Goal: Task Accomplishment & Management: Complete application form

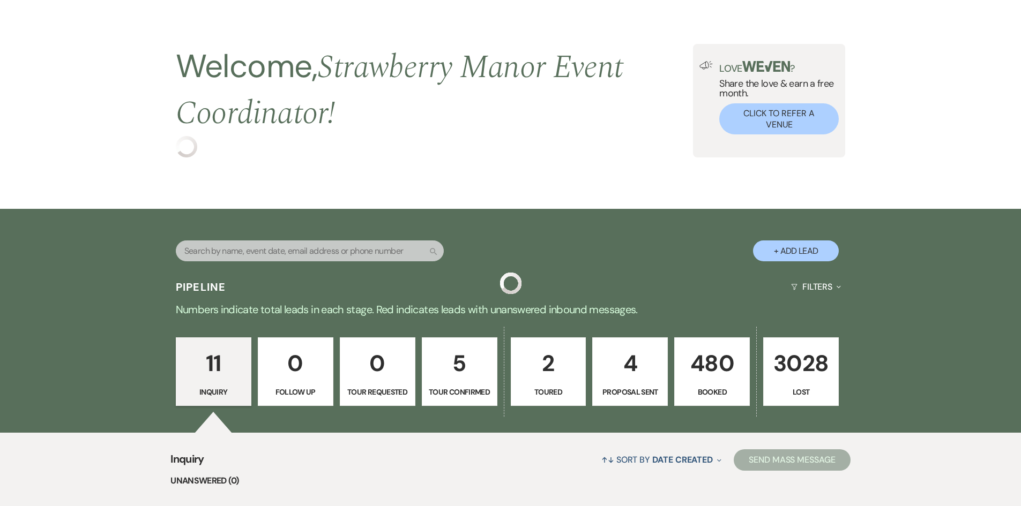
scroll to position [54, 0]
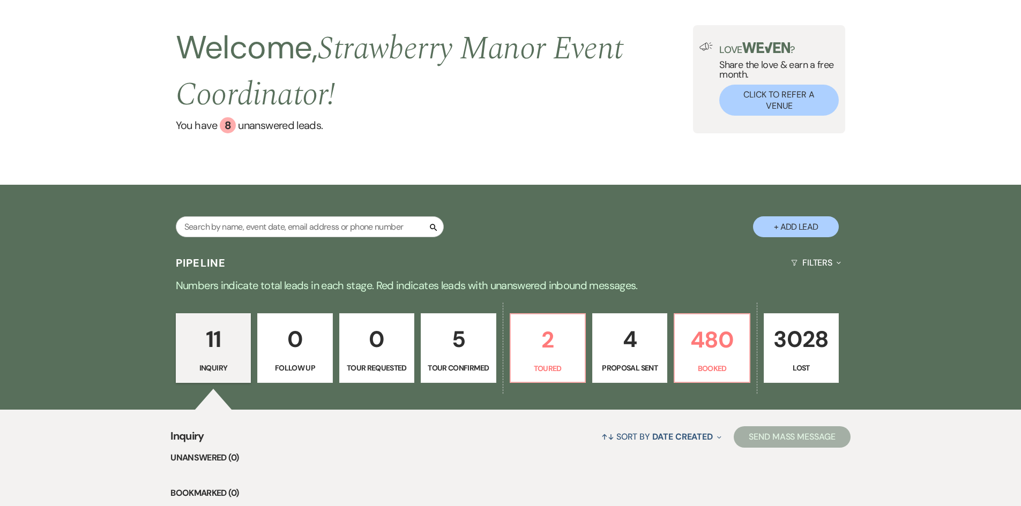
click at [787, 224] on button "+ Add Lead" at bounding box center [796, 226] width 86 height 21
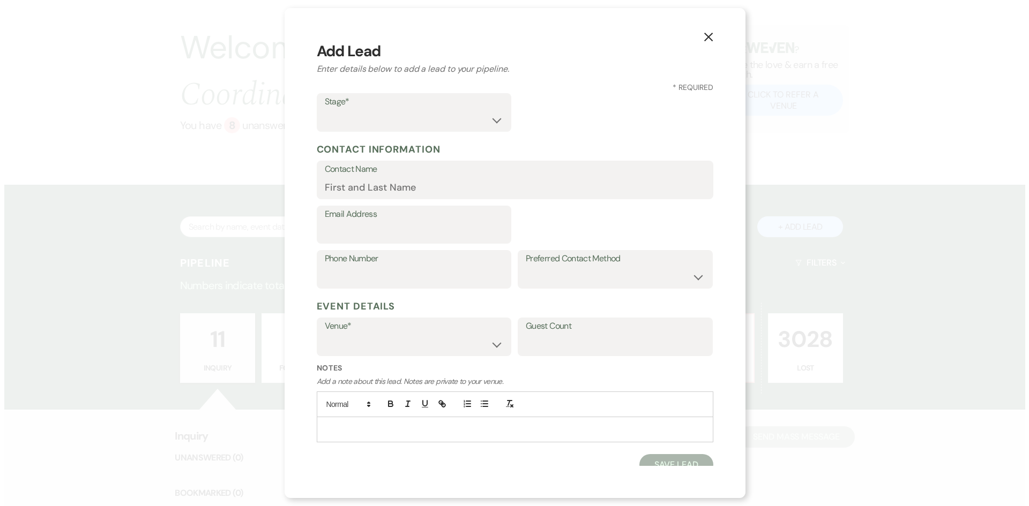
scroll to position [54, 0]
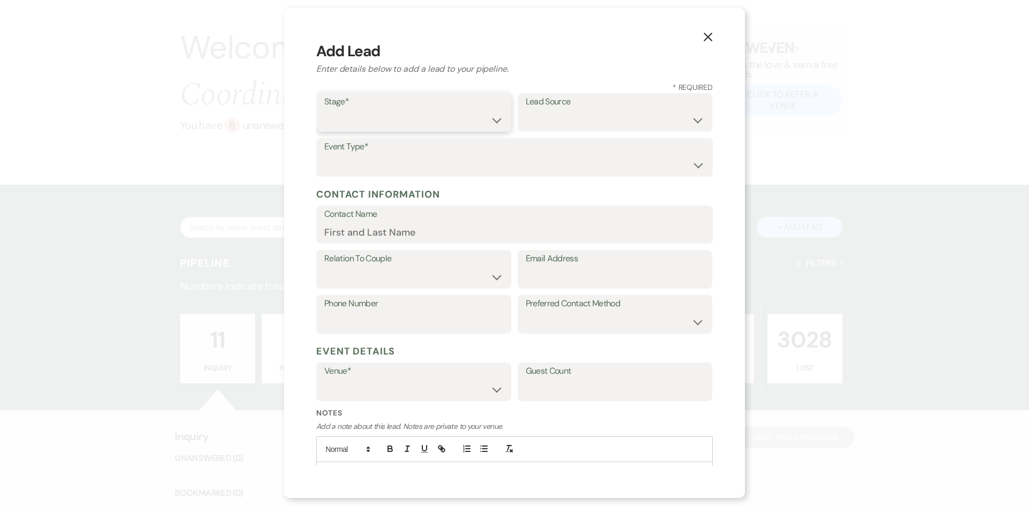
click at [351, 119] on select "Inquiry Follow Up Tour Requested Tour Confirmed Toured Proposal Sent Booked Lost" at bounding box center [413, 120] width 179 height 21
select select "1"
click at [324, 110] on select "Inquiry Follow Up Tour Requested Tour Confirmed Toured Proposal Sent Booked Lost" at bounding box center [413, 120] width 179 height 21
click at [572, 111] on select "Weven Venue Website Instagram Facebook Pinterest Google The Knot Wedding Wire H…" at bounding box center [615, 120] width 179 height 21
select select "20"
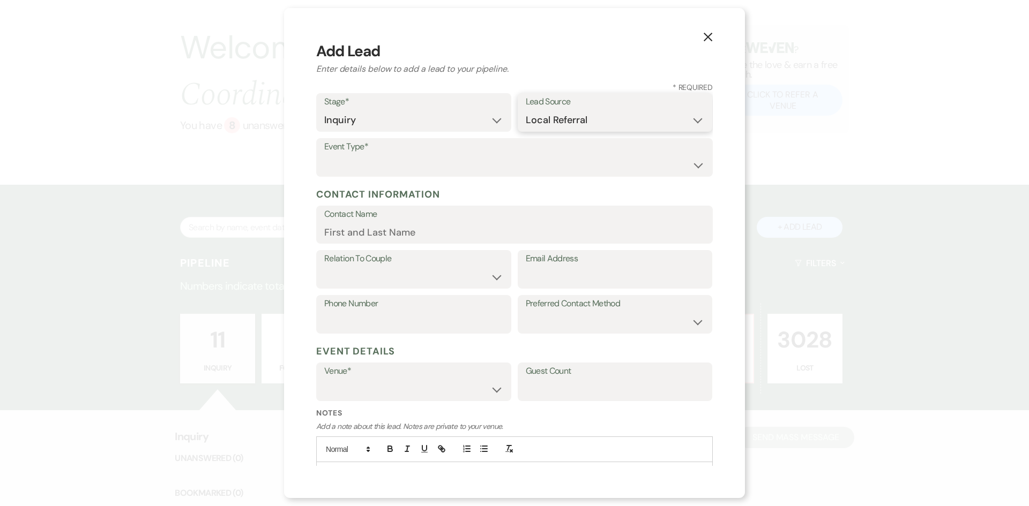
click at [526, 110] on select "Weven Venue Website Instagram Facebook Pinterest Google The Knot Wedding Wire H…" at bounding box center [615, 120] width 179 height 21
click at [364, 156] on select "Wedding Anniversary Party Baby Shower Bachelorette / Bachelor Party Birthday Pa…" at bounding box center [514, 165] width 380 height 21
select select "1"
click at [324, 155] on select "Wedding Anniversary Party Baby Shower Bachelorette / Bachelor Party Birthday Pa…" at bounding box center [514, 165] width 380 height 21
click at [352, 228] on input "Contact Name" at bounding box center [514, 232] width 380 height 21
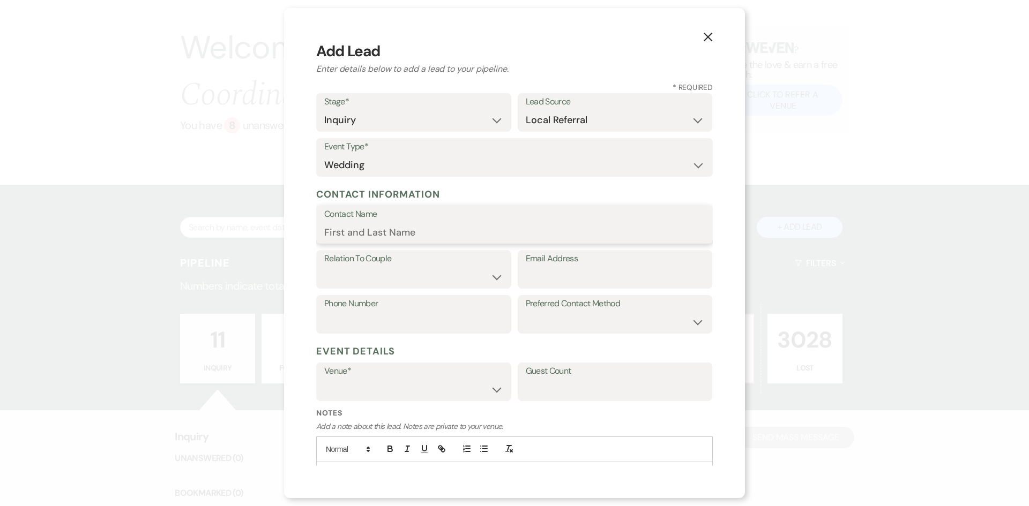
type input "[PERSON_NAME]"
click at [404, 269] on select "Couple Planner Parent of Couple Family Member Friend Other" at bounding box center [413, 277] width 179 height 21
select select "1"
click at [324, 267] on select "Couple Planner Parent of Couple Family Member Friend Other" at bounding box center [413, 277] width 179 height 21
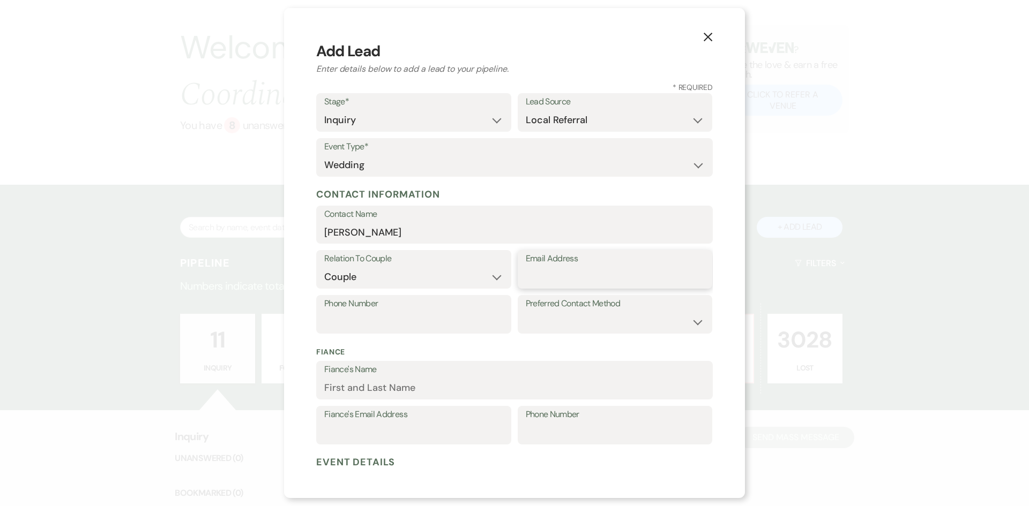
click at [541, 269] on input "Email Address" at bounding box center [615, 277] width 179 height 21
type input "[EMAIL_ADDRESS][DOMAIN_NAME]"
click at [350, 319] on input "Phone Number" at bounding box center [413, 322] width 179 height 21
type input "9853387178"
drag, startPoint x: 636, startPoint y: 318, endPoint x: 642, endPoint y: 322, distance: 7.7
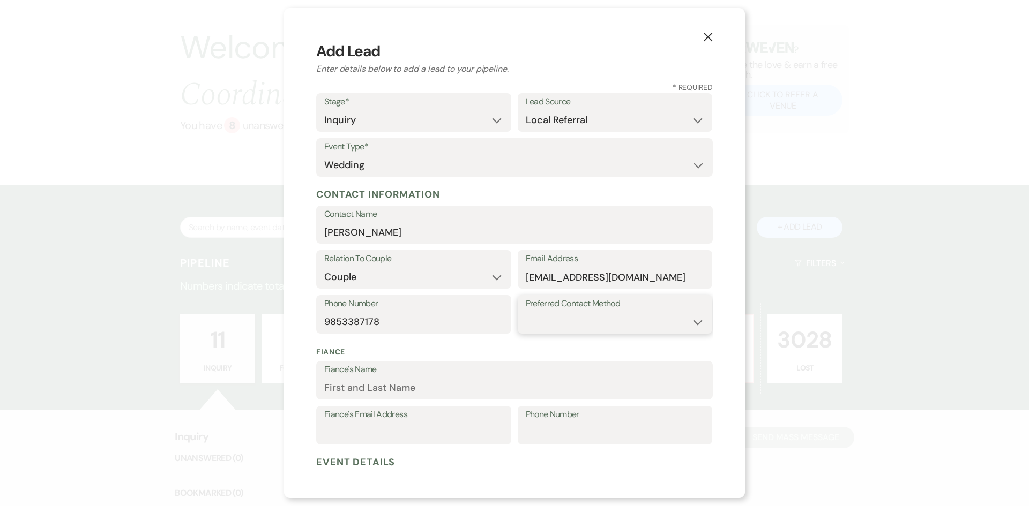
click at [639, 321] on select "Email Phone Text" at bounding box center [615, 322] width 179 height 21
select select "email"
click at [526, 312] on select "Email Phone Text" at bounding box center [615, 322] width 179 height 21
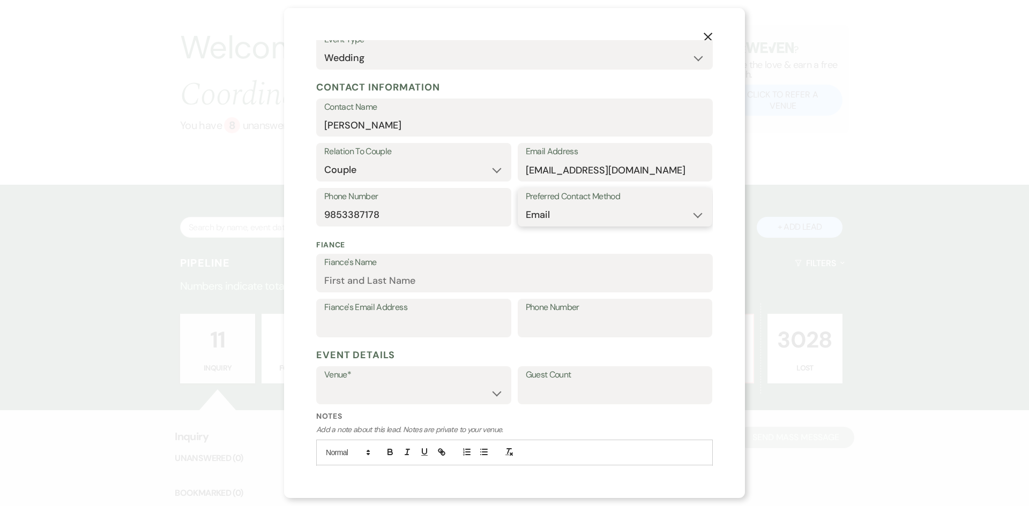
scroll to position [161, 0]
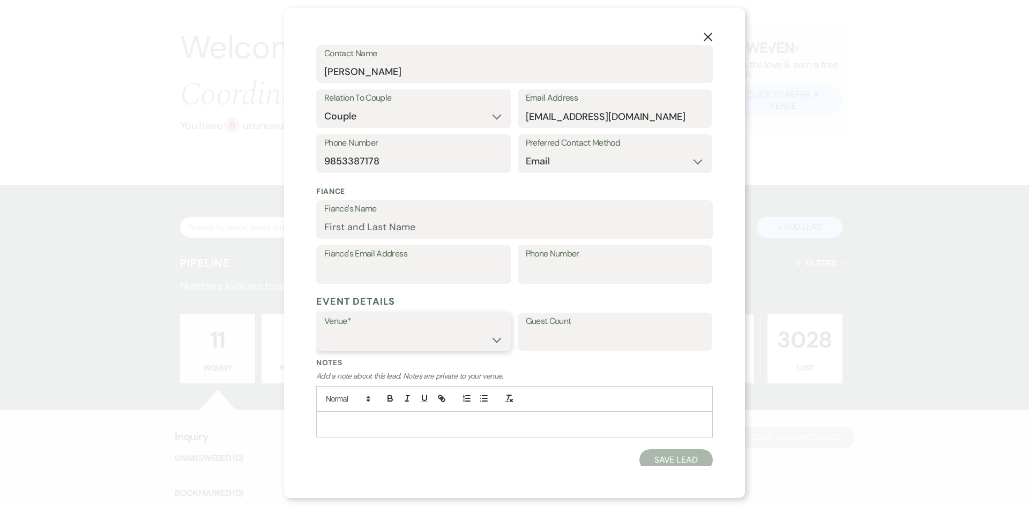
click at [490, 340] on select "[GEOGRAPHIC_DATA] [GEOGRAPHIC_DATA] Events" at bounding box center [413, 339] width 179 height 21
select select "597"
click at [324, 329] on select "[GEOGRAPHIC_DATA] [GEOGRAPHIC_DATA] Events" at bounding box center [413, 339] width 179 height 21
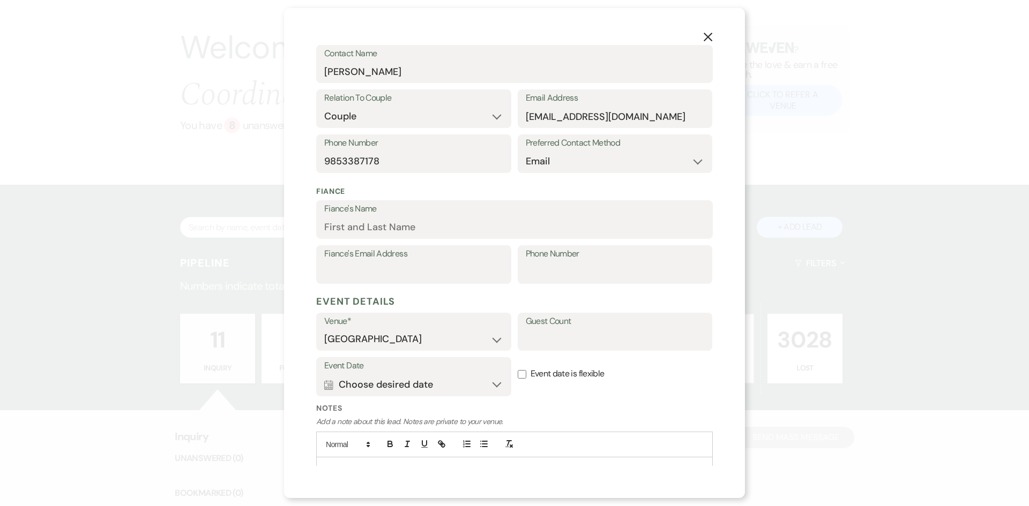
click at [542, 328] on label "Guest Count" at bounding box center [615, 322] width 179 height 16
click at [542, 329] on input "Guest Count" at bounding box center [615, 339] width 179 height 21
type input "100"
click at [485, 384] on button "Calendar Choose desired date Expand" at bounding box center [413, 384] width 179 height 21
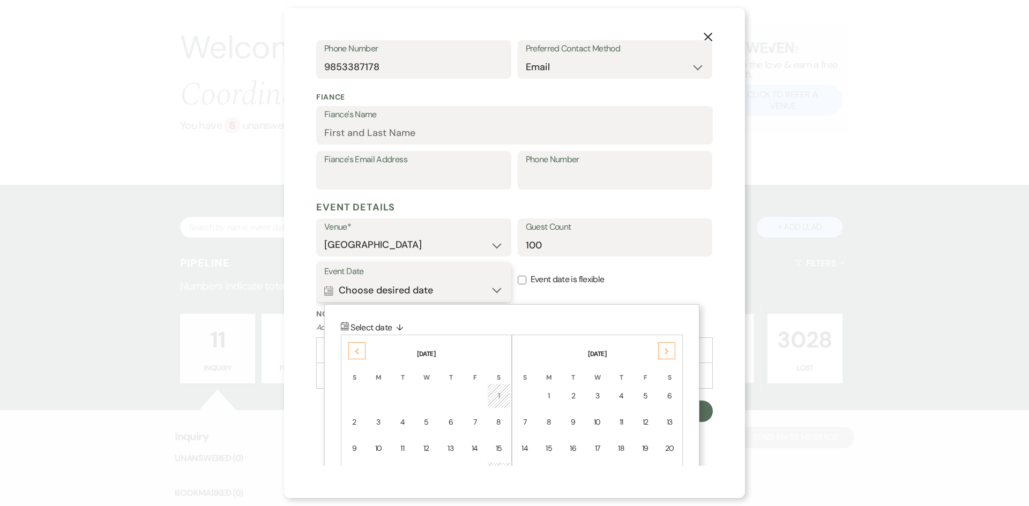
scroll to position [318, 0]
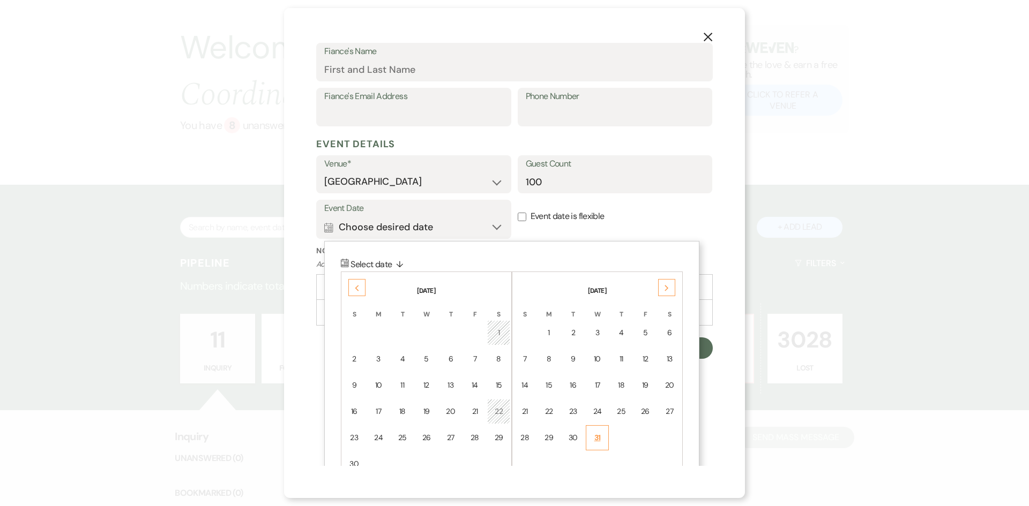
click at [602, 439] on td "31" at bounding box center [597, 437] width 23 height 25
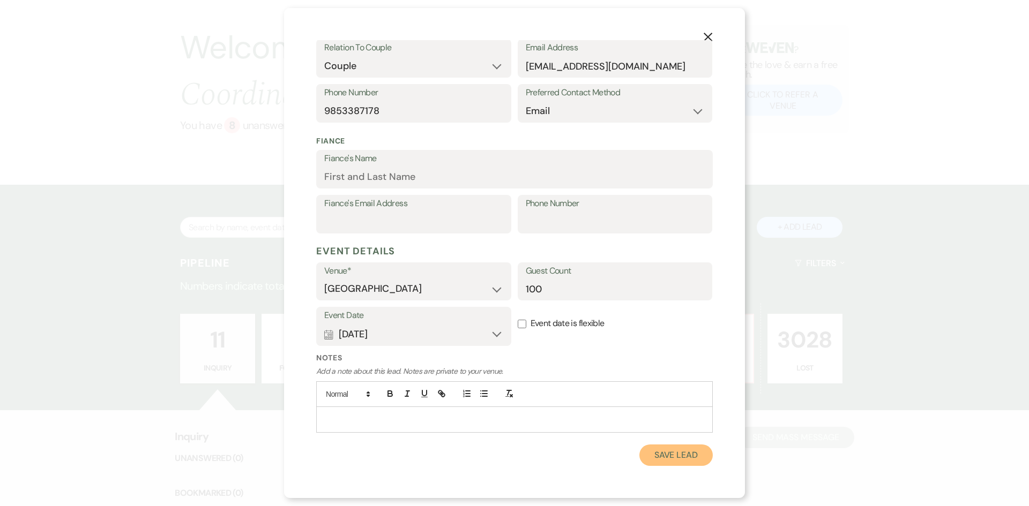
click at [673, 452] on button "Save Lead" at bounding box center [675, 455] width 73 height 21
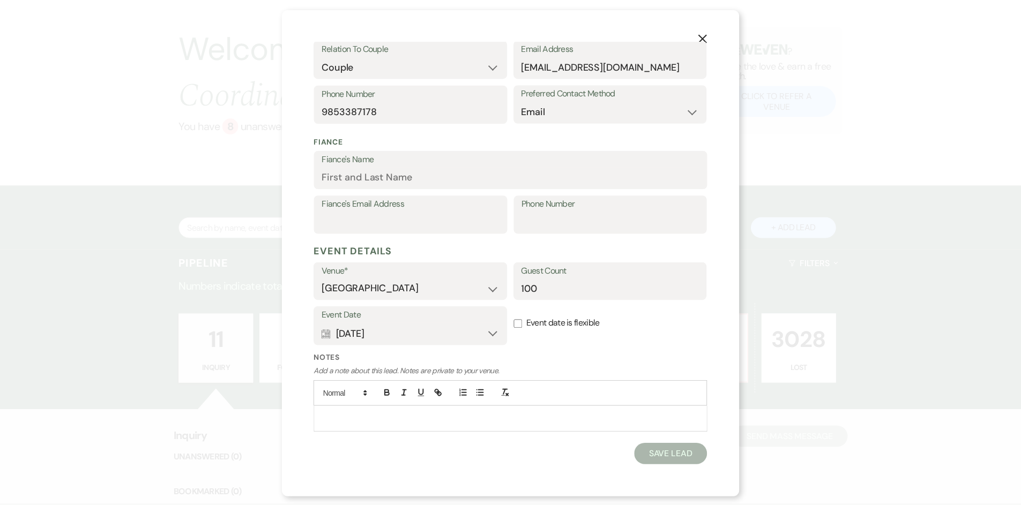
scroll to position [54, 0]
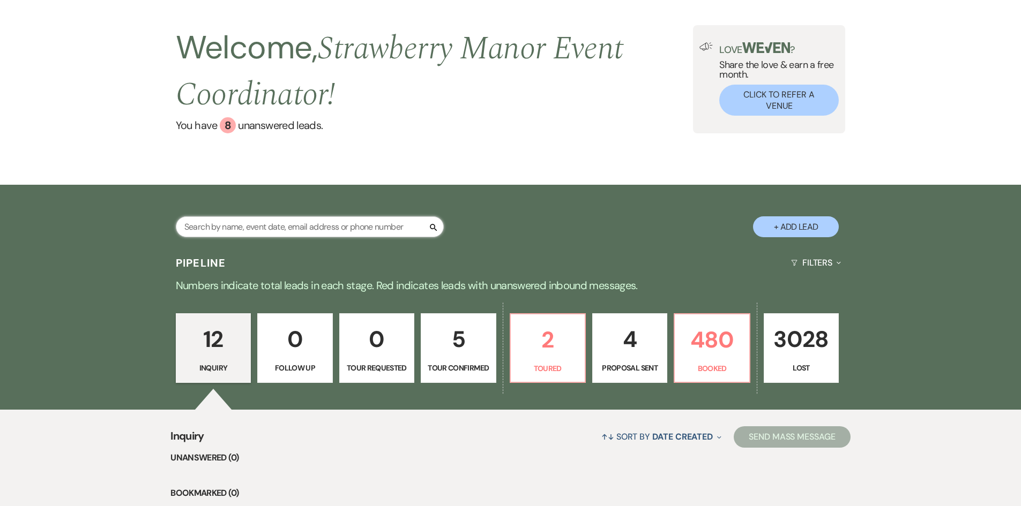
click at [204, 225] on input "text" at bounding box center [310, 226] width 268 height 21
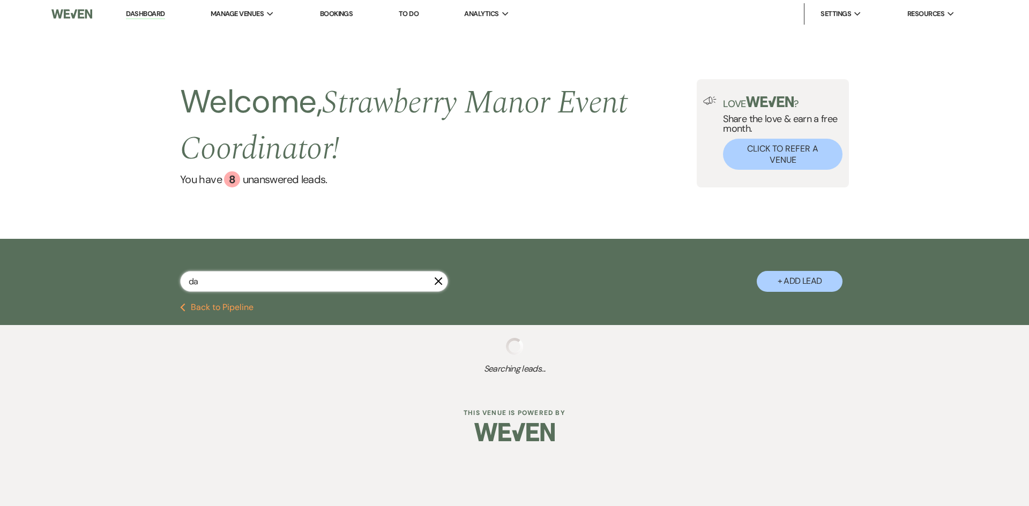
type input "[PERSON_NAME]"
select select "6"
select select "8"
select select "5"
select select "8"
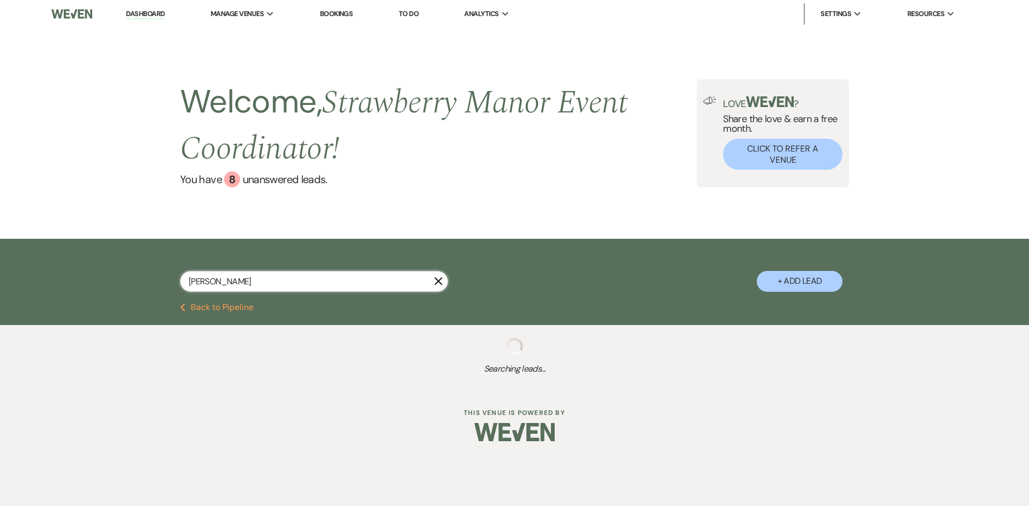
select select "5"
select select "6"
select select "8"
select select "5"
select select "8"
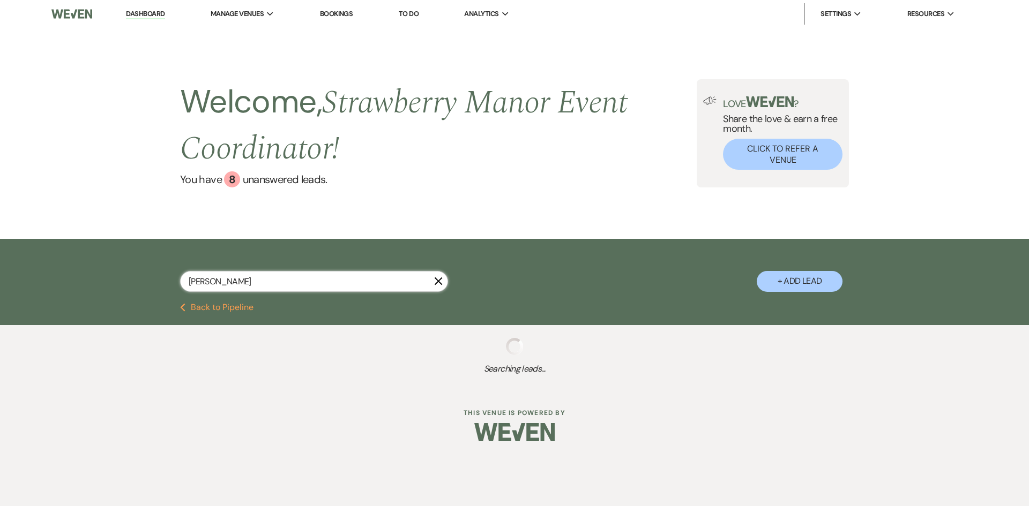
select select "5"
select select "8"
select select "5"
select select "8"
select select "5"
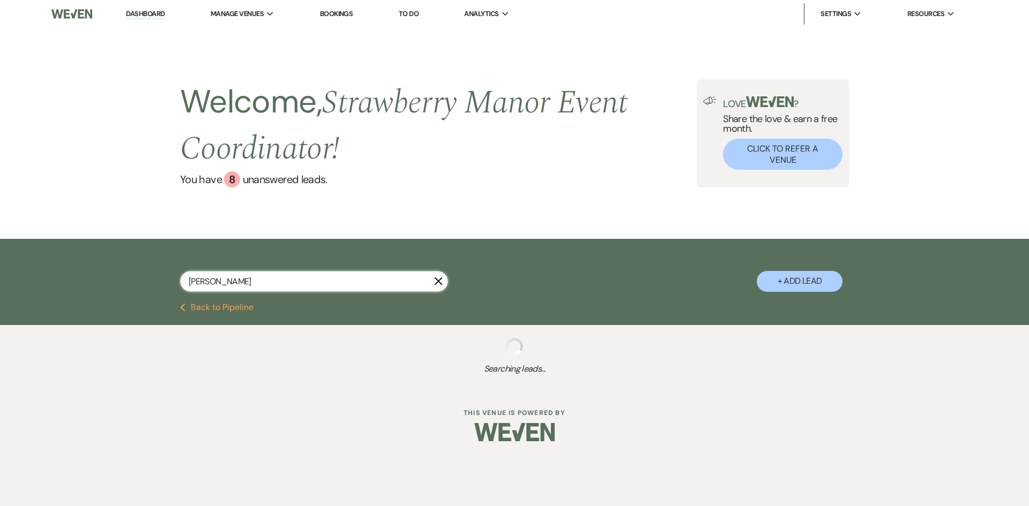
select select "8"
select select "5"
select select "8"
select select "5"
select select "8"
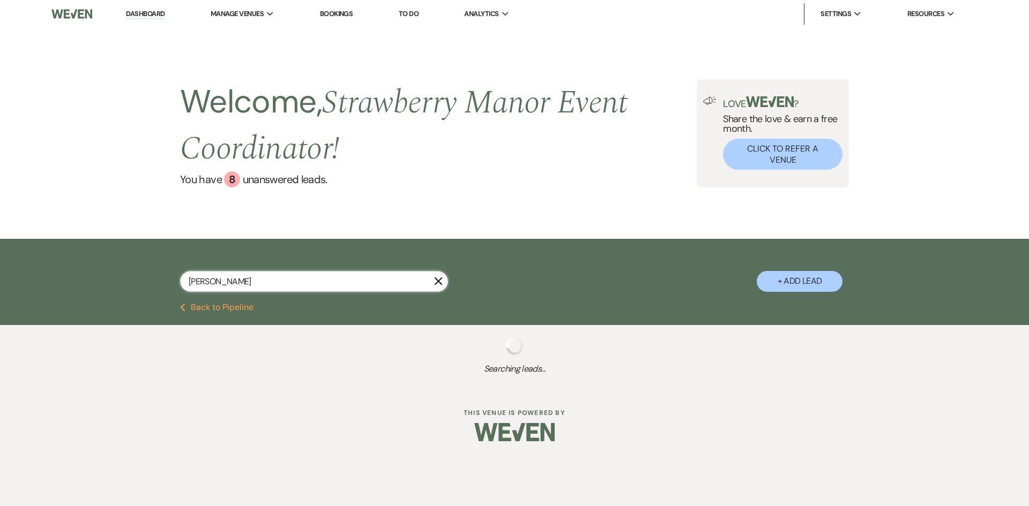
select select "5"
select select "8"
select select "5"
select select "8"
select select "5"
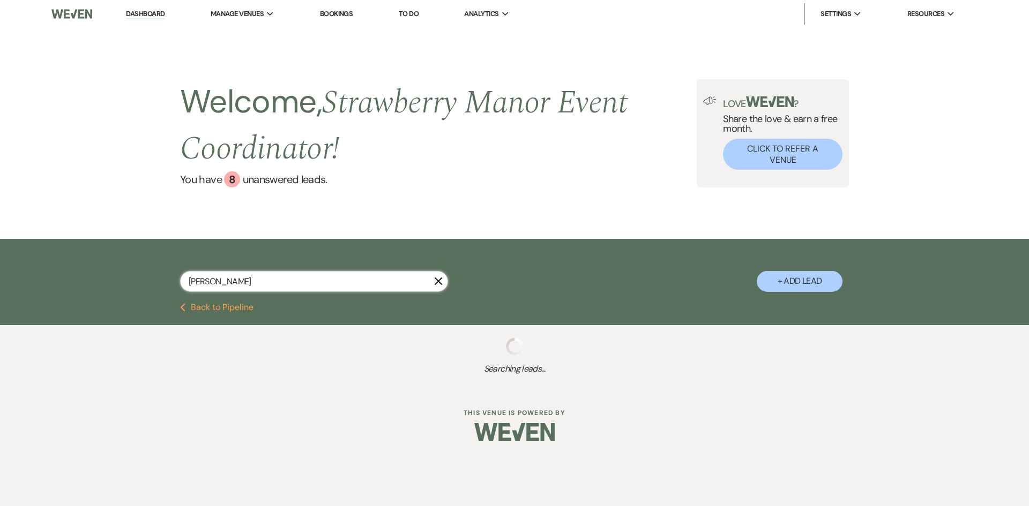
select select "8"
select select "5"
select select "8"
select select "5"
select select "8"
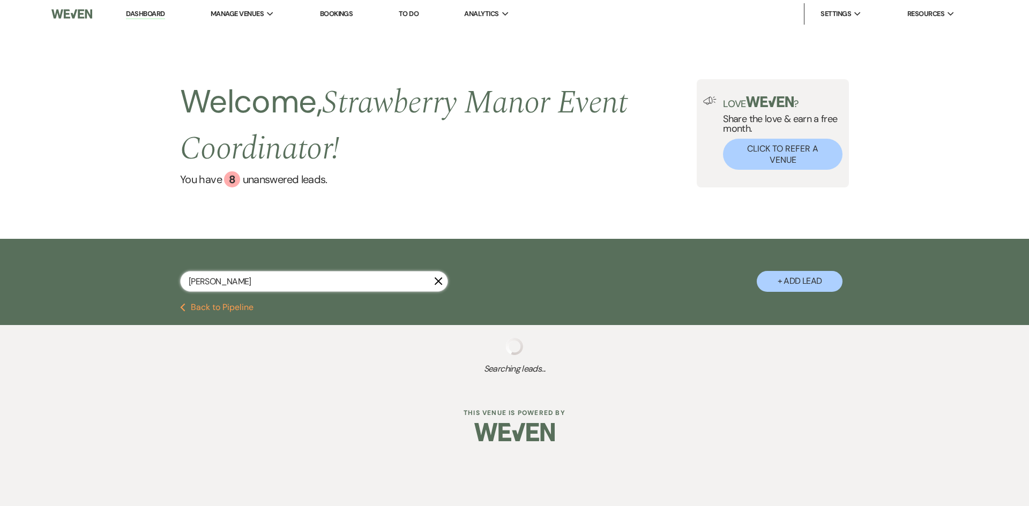
select select "5"
select select "8"
select select "4"
select select "8"
select select "5"
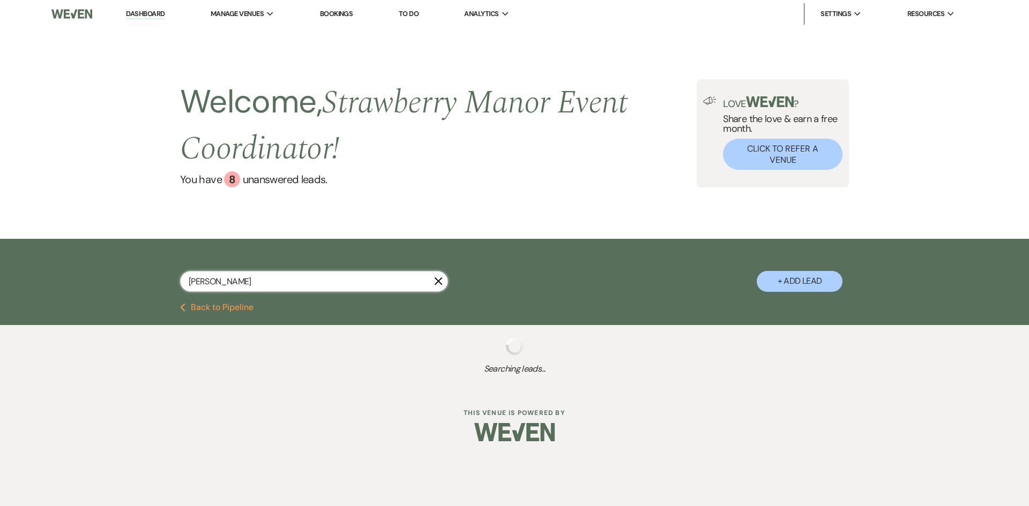
select select "8"
select select "5"
select select "8"
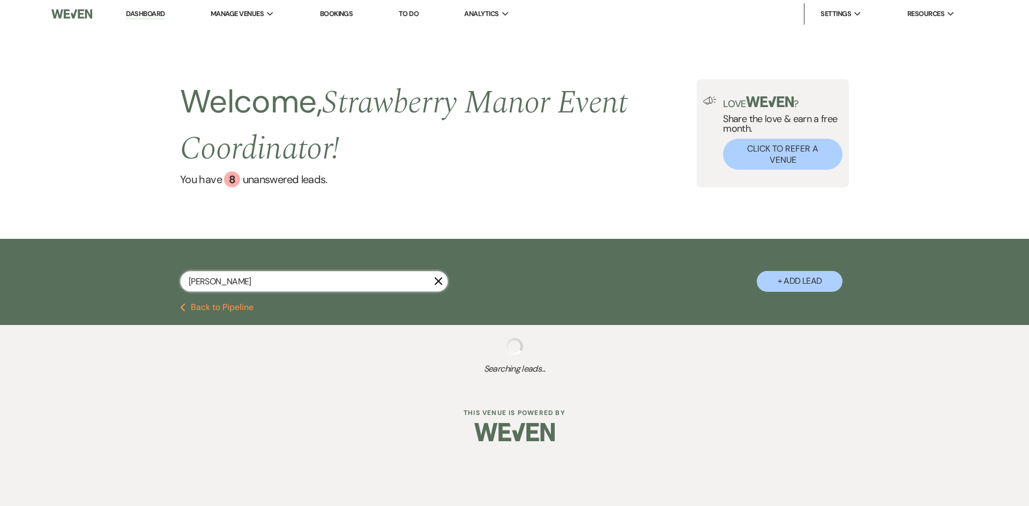
select select "8"
select select "5"
select select "8"
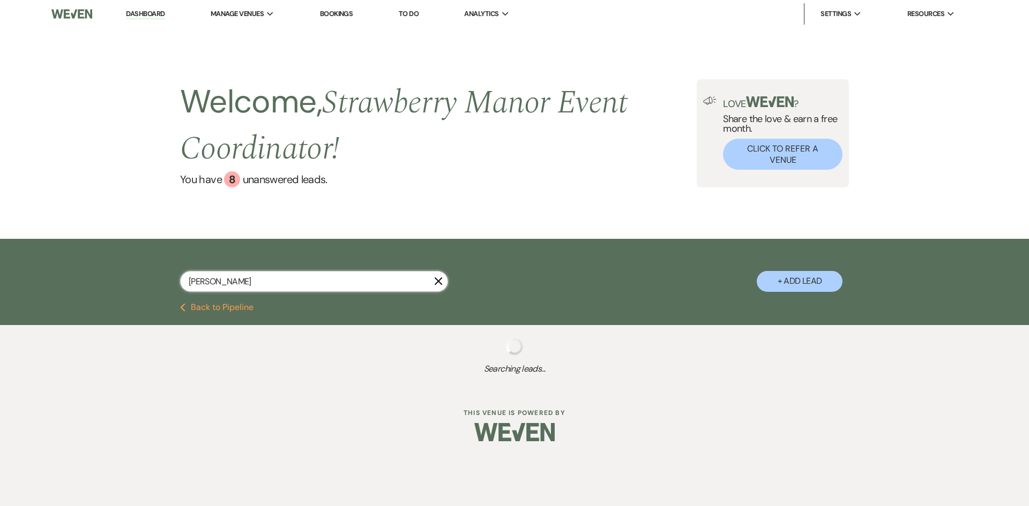
select select "8"
select select "5"
select select "8"
select select "5"
select select "8"
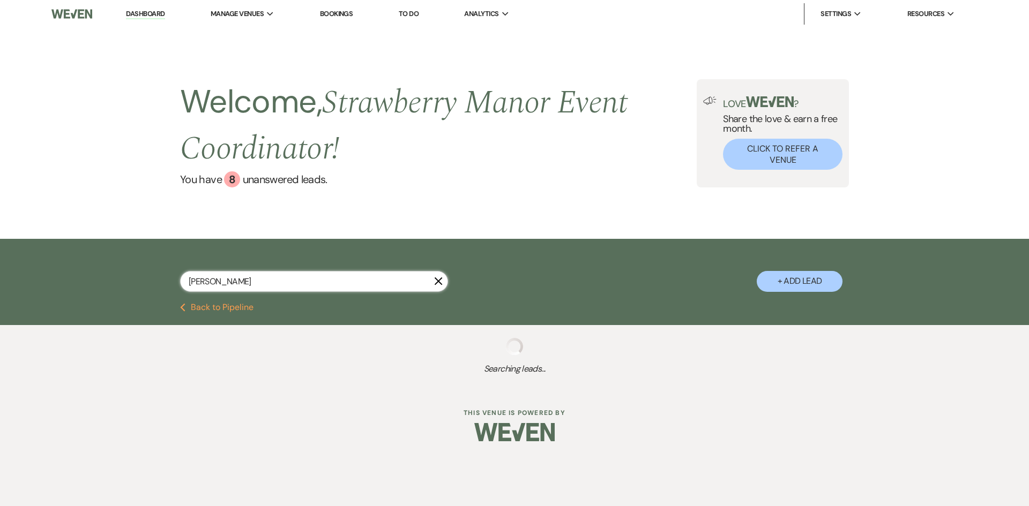
select select "5"
select select "8"
select select "5"
select select "8"
select select "5"
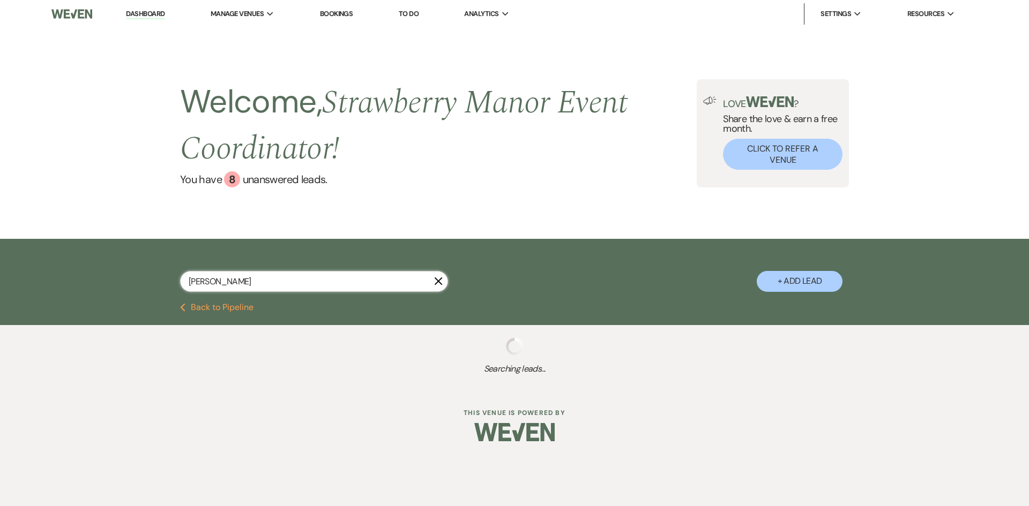
select select "8"
select select "5"
select select "8"
select select "5"
select select "8"
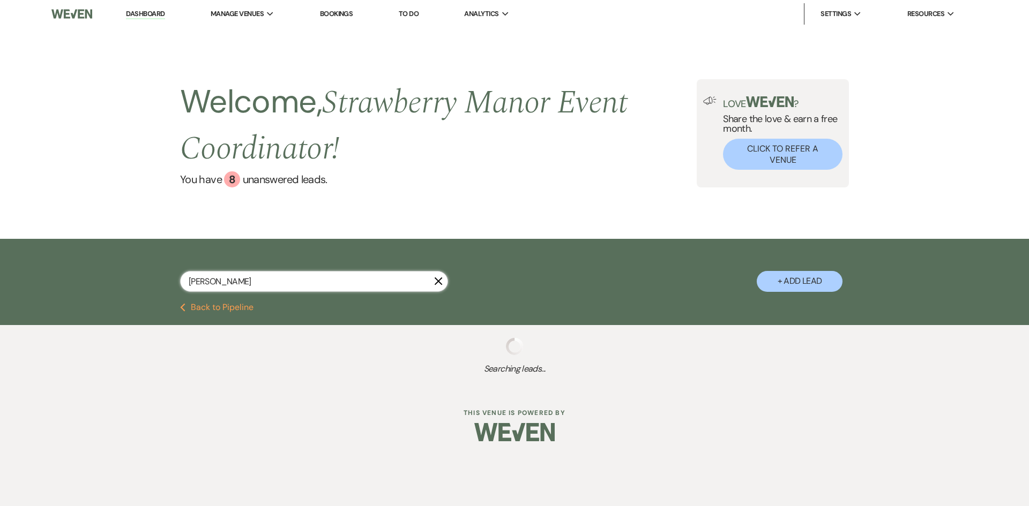
select select "5"
select select "8"
select select "5"
select select "8"
select select "5"
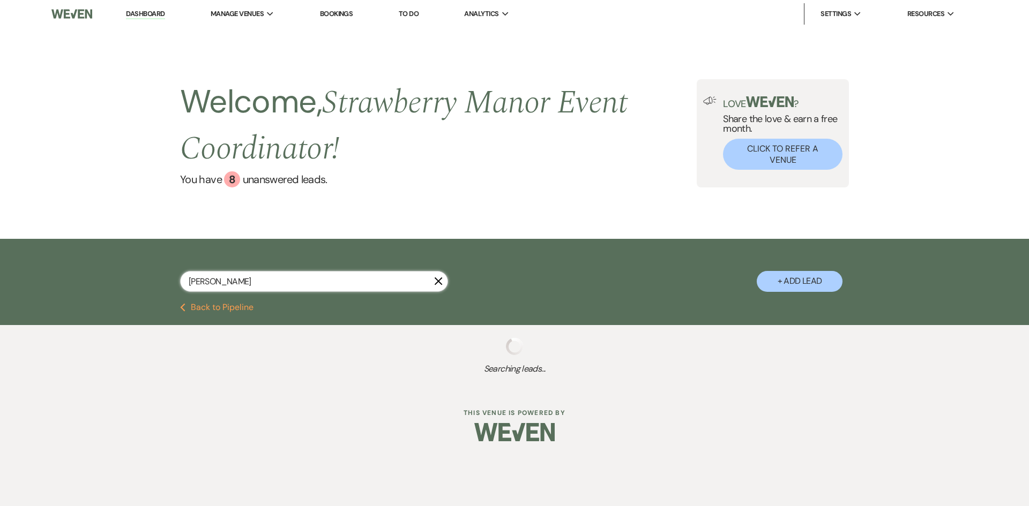
select select "8"
select select "5"
select select "8"
select select "5"
select select "8"
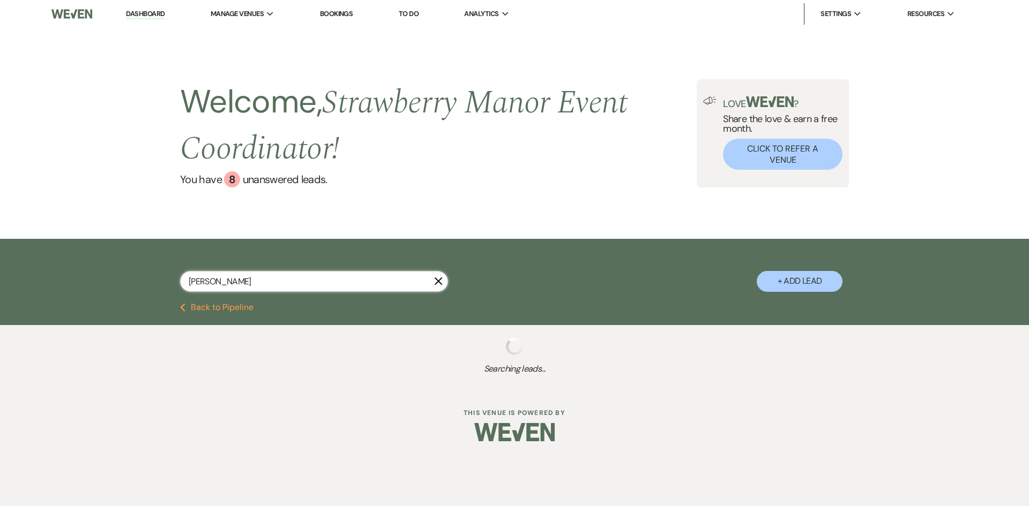
select select "5"
select select "8"
select select "5"
select select "8"
select select "5"
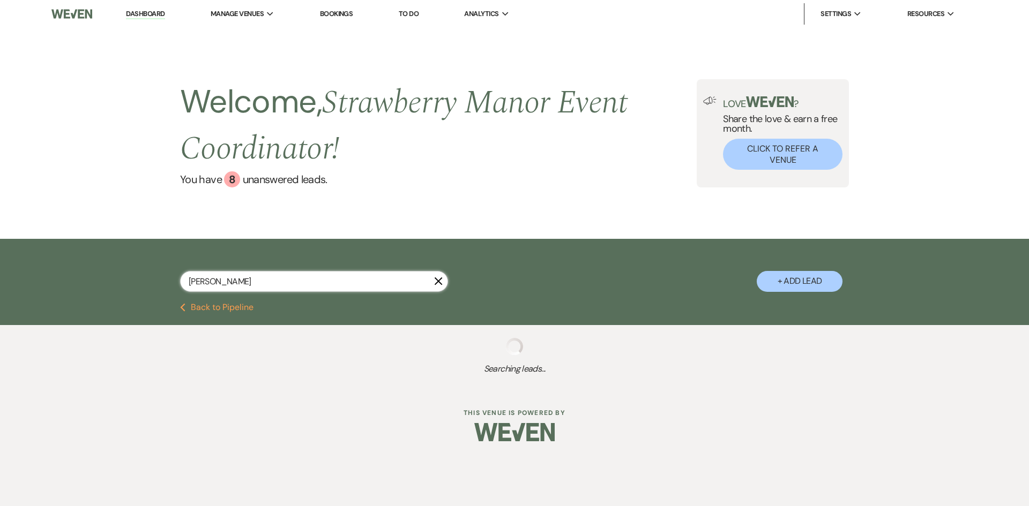
select select "8"
select select "6"
select select "8"
select select "5"
select select "8"
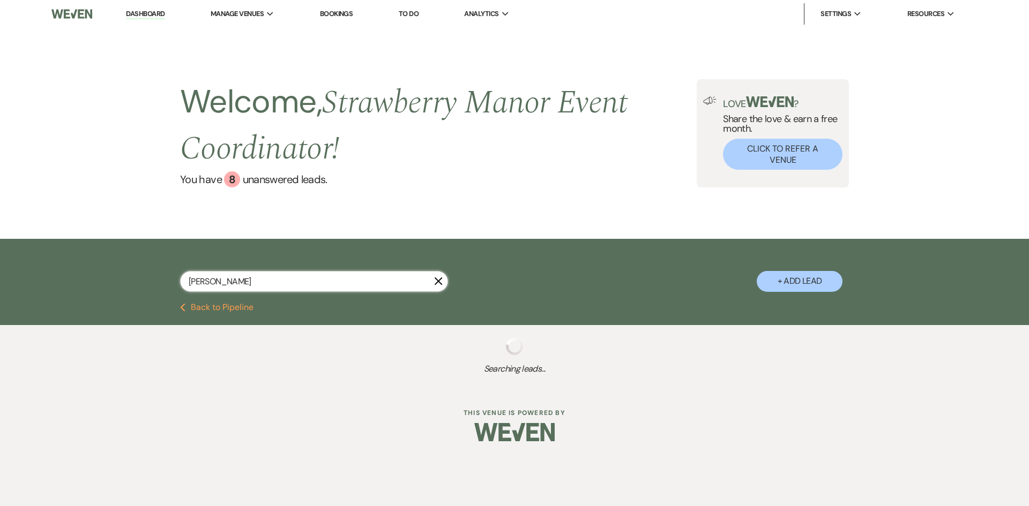
select select "8"
select select "5"
select select "8"
select select "5"
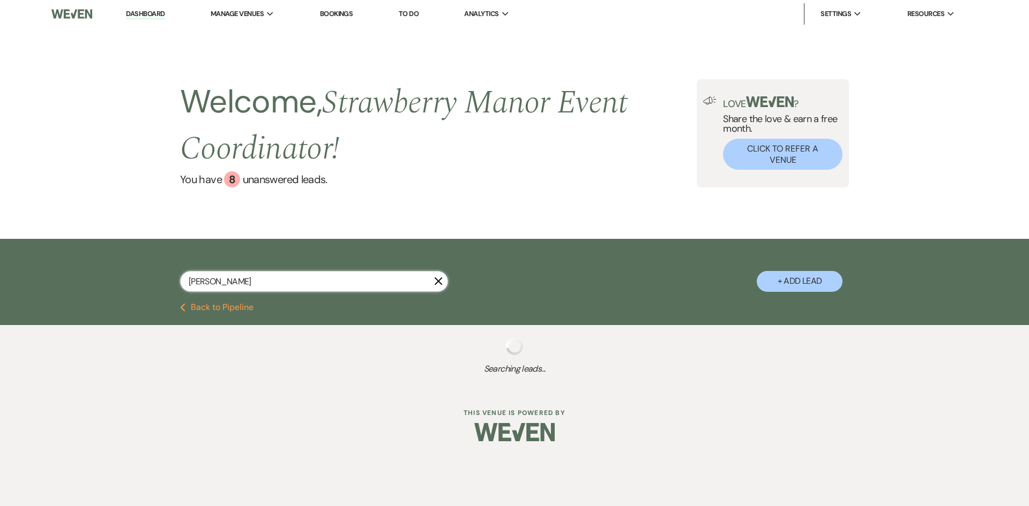
select select "8"
select select "5"
select select "8"
select select "5"
select select "8"
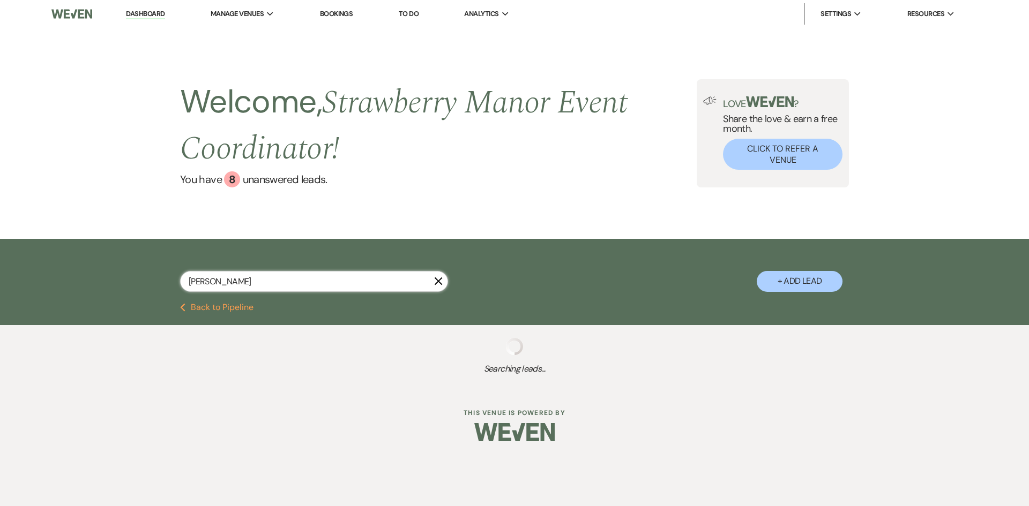
select select "5"
select select "8"
select select "5"
select select "8"
select select "5"
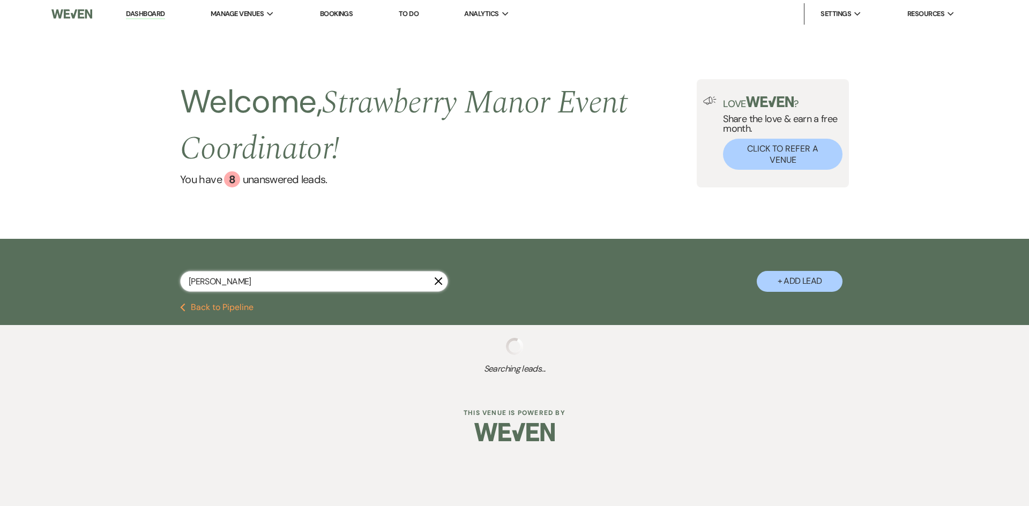
select select "8"
select select "6"
select select "8"
select select "5"
select select "8"
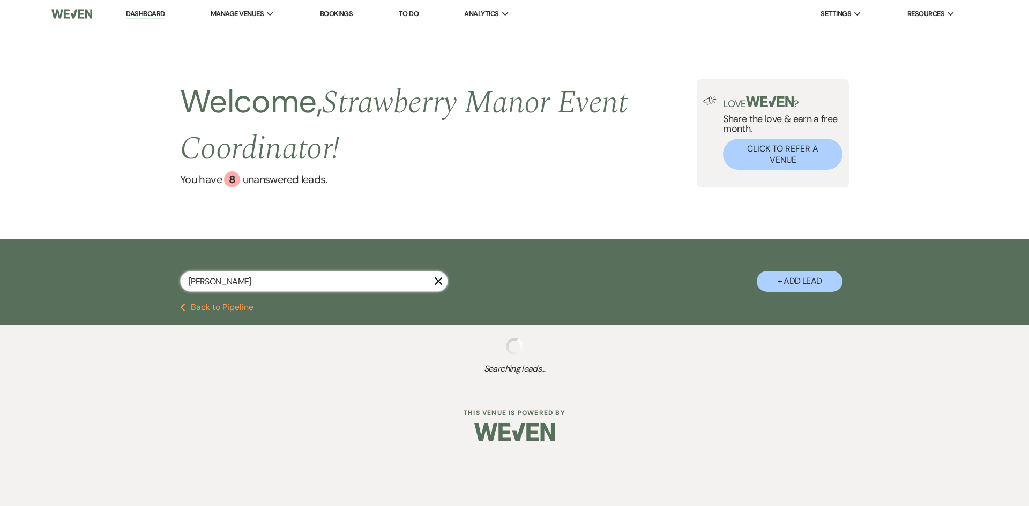
select select "5"
select select "8"
select select "5"
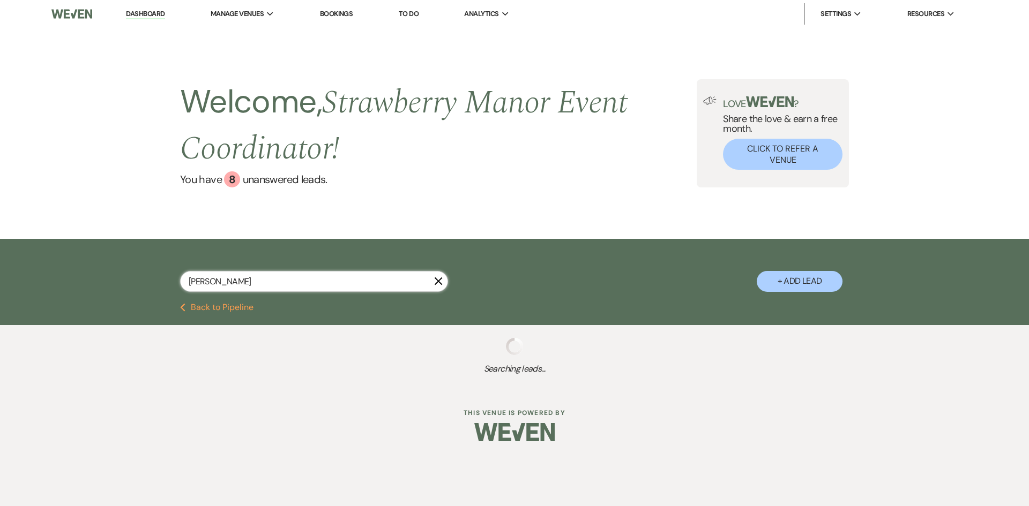
select select "8"
select select "5"
select select "8"
select select "5"
select select "8"
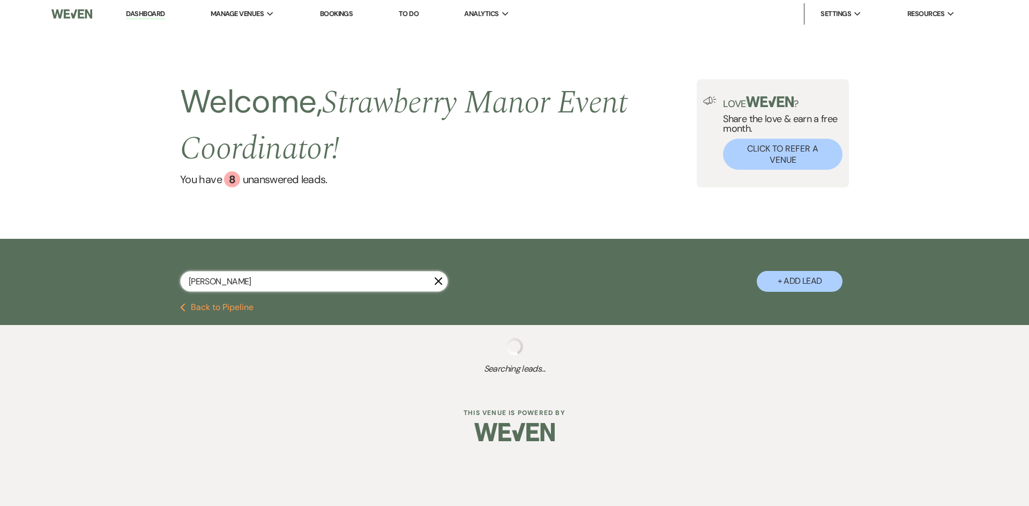
select select "5"
select select "8"
select select "5"
select select "8"
select select "5"
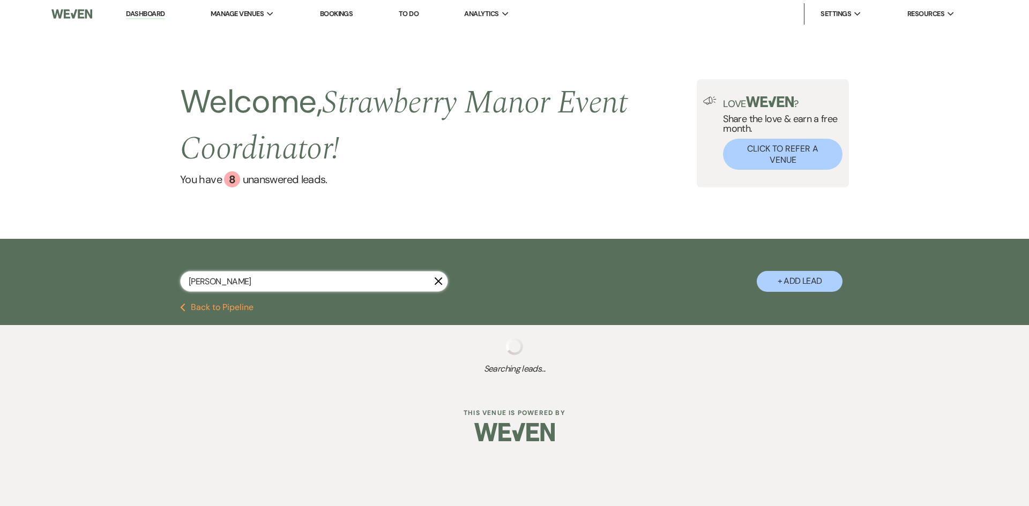
select select "8"
select select "10"
select select "8"
select select "5"
select select "8"
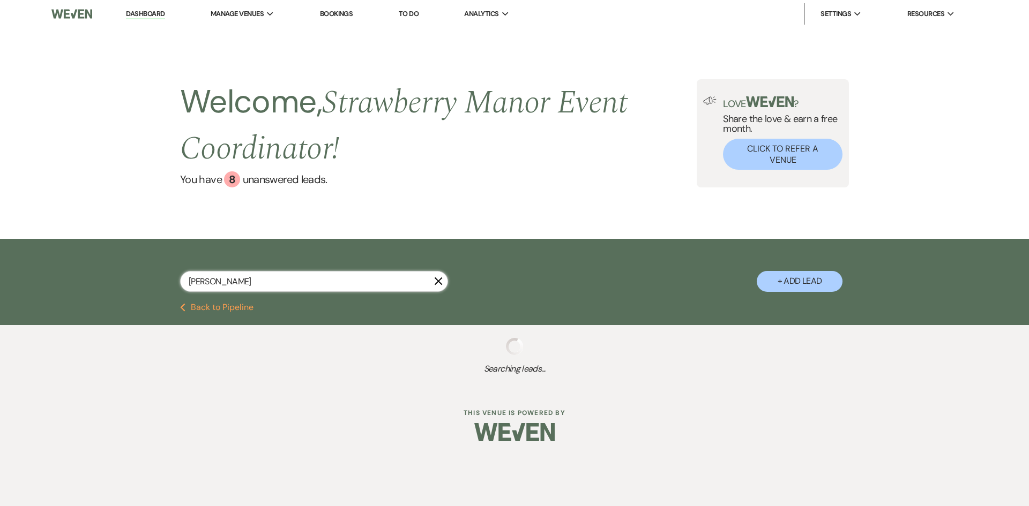
select select "5"
select select "8"
select select "5"
select select "8"
select select "5"
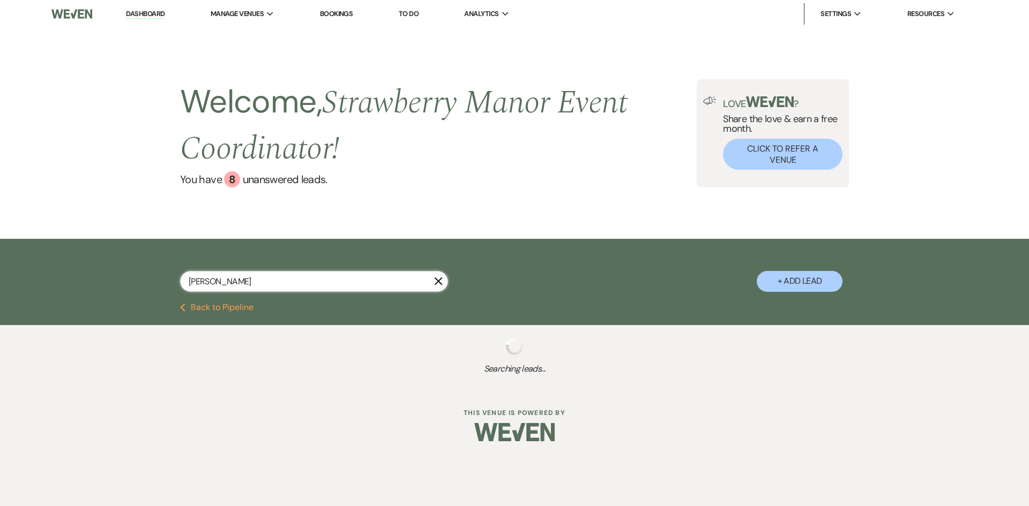
select select "8"
select select "5"
select select "8"
select select "4"
select select "8"
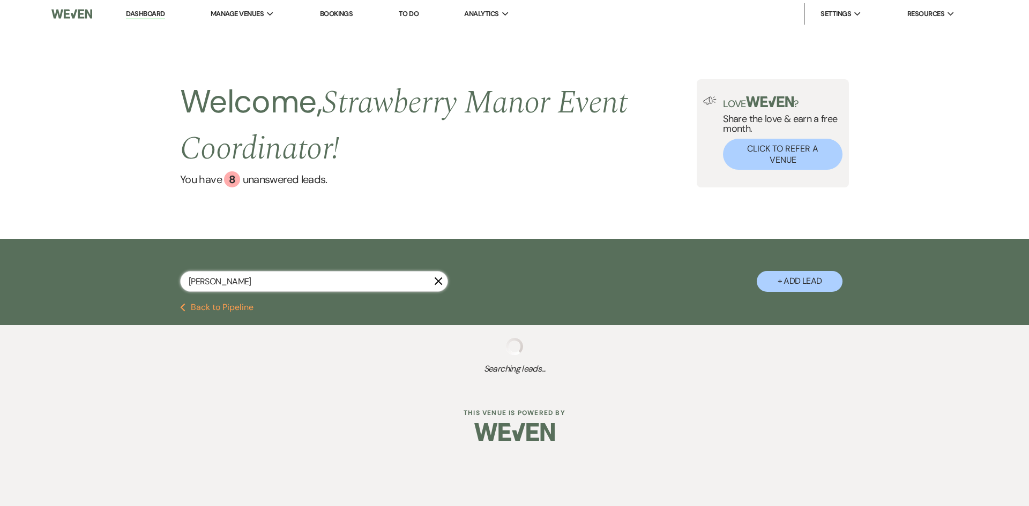
select select "5"
select select "8"
select select "6"
select select "8"
select select "3"
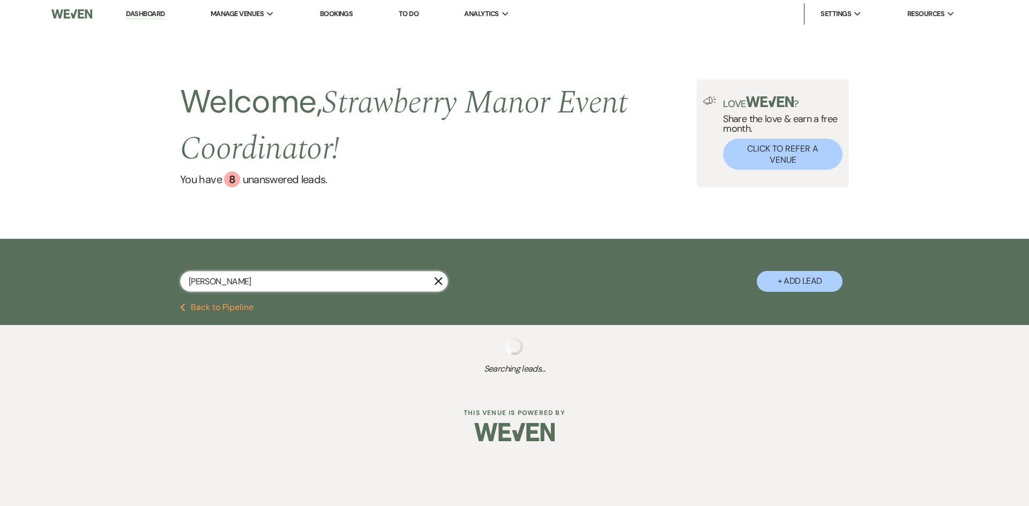
select select "8"
select select "5"
select select "8"
select select "5"
select select "8"
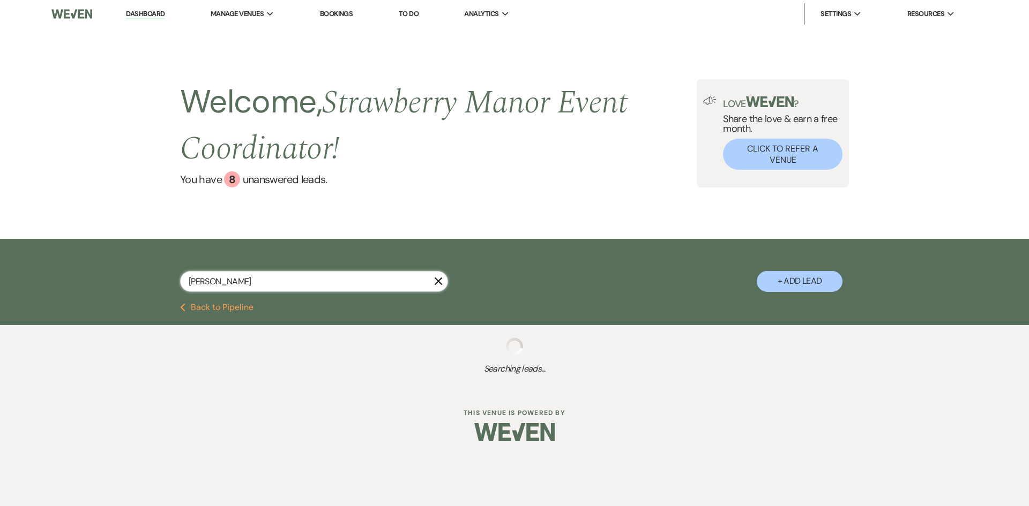
select select "11"
select select "8"
select select "5"
select select "8"
select select "6"
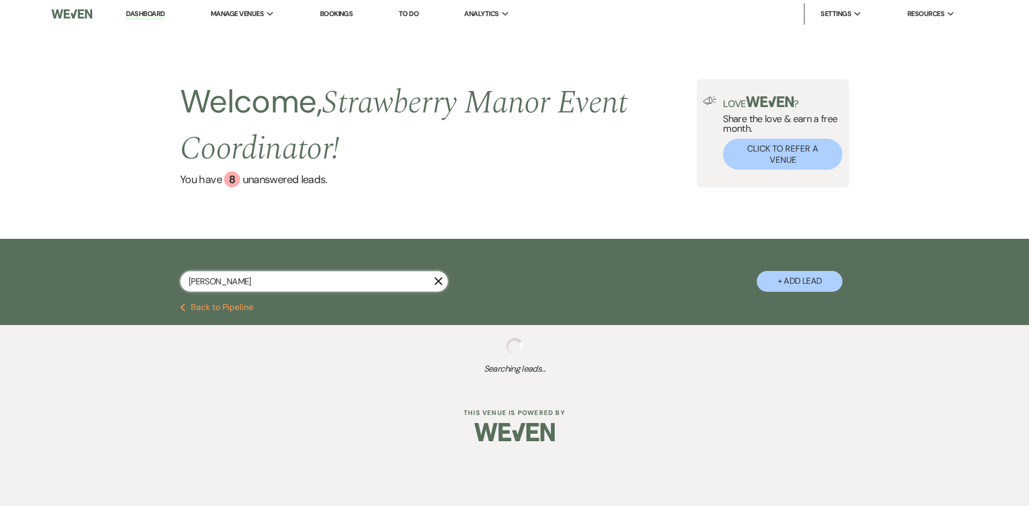
select select "8"
select select "5"
select select "8"
select select "5"
select select "8"
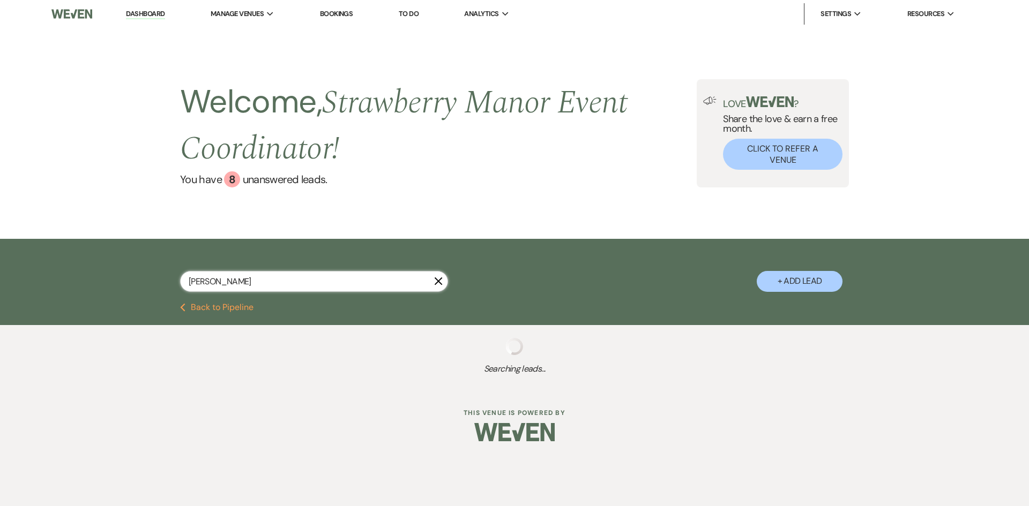
select select "5"
select select "8"
select select "5"
select select "8"
select select "5"
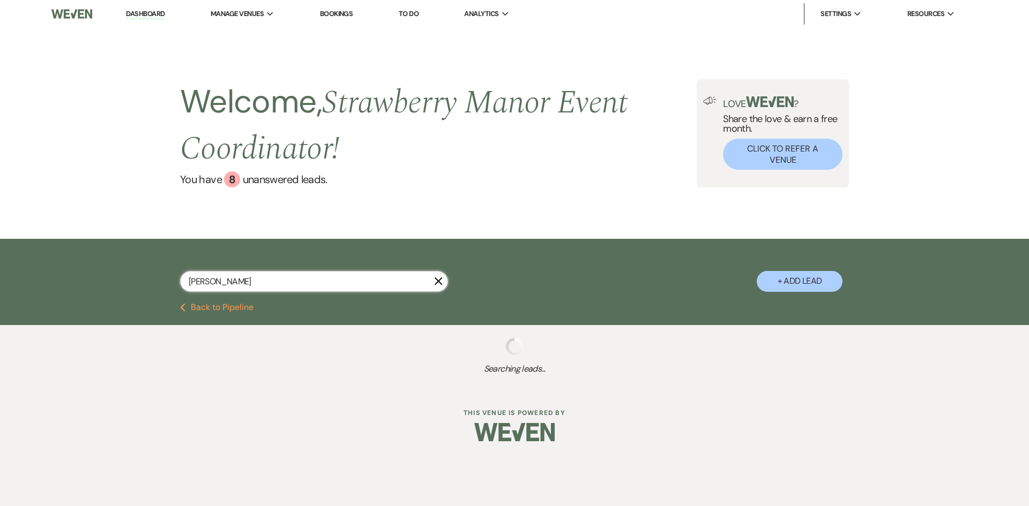
select select "8"
select select "5"
select select "8"
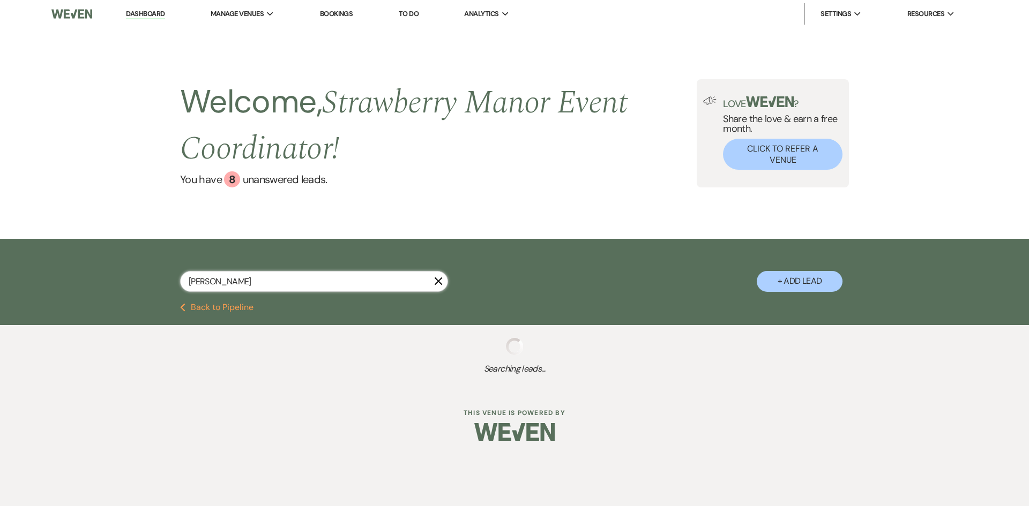
select select "5"
select select "8"
select select "5"
select select "8"
select select "6"
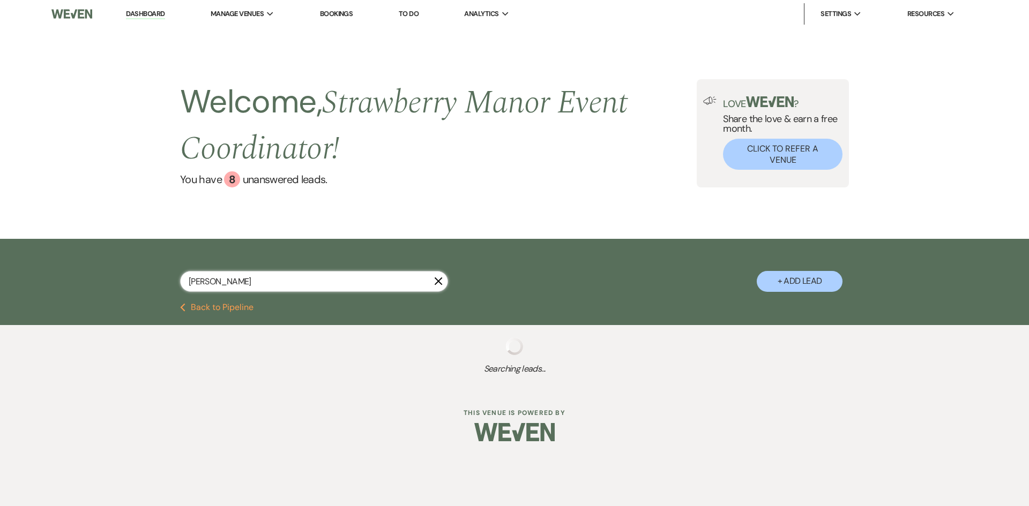
select select "8"
select select "5"
select select "8"
select select "5"
select select "8"
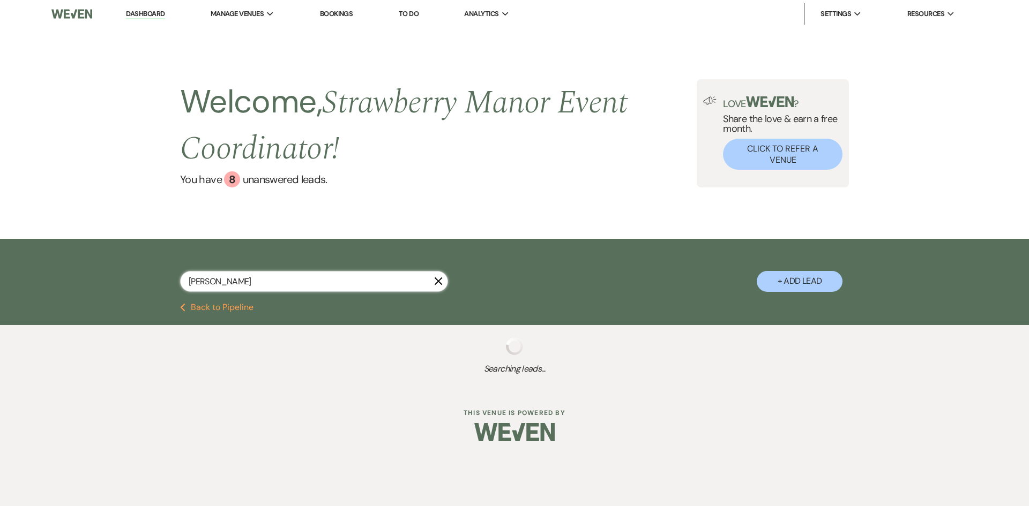
select select "5"
select select "8"
select select "5"
select select "8"
select select "5"
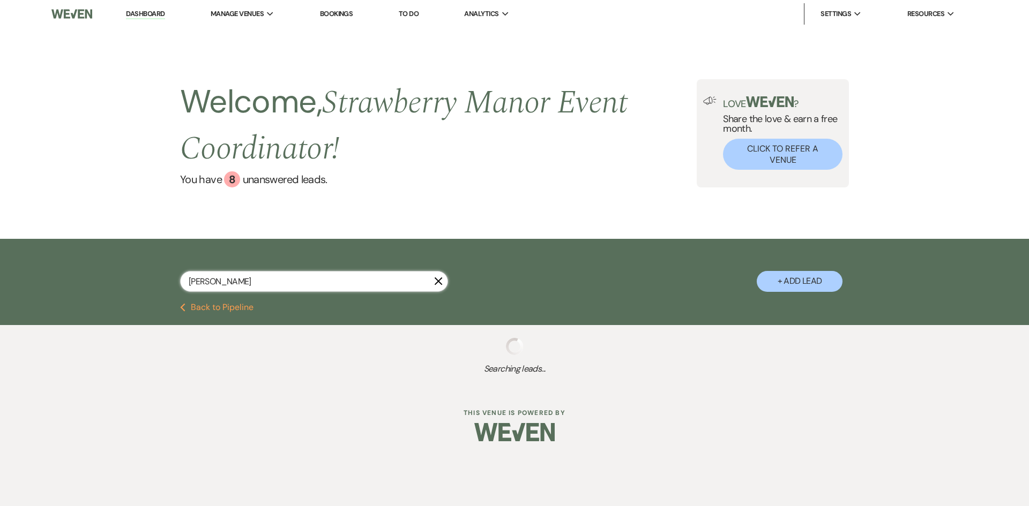
select select "8"
select select "10"
select select "8"
select select "5"
select select "8"
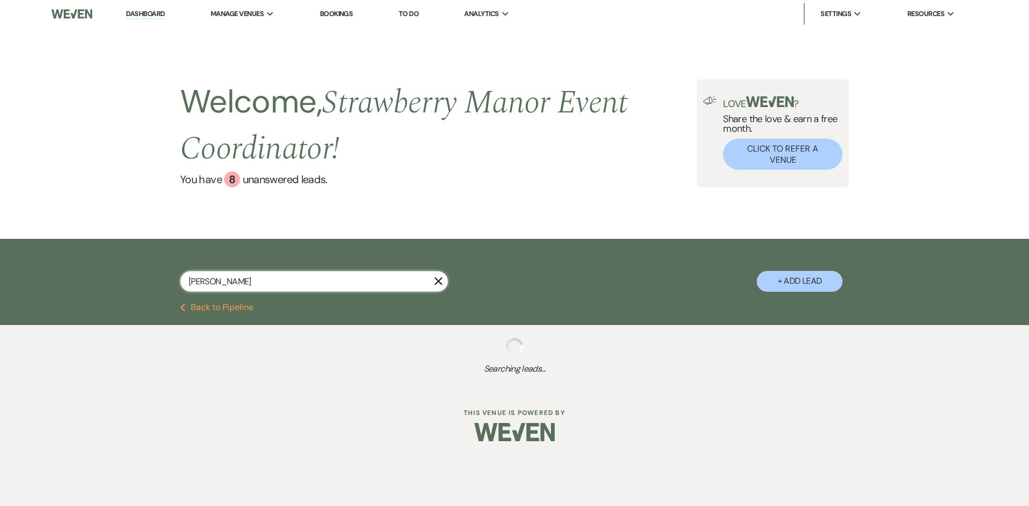
select select "5"
select select "8"
select select "9"
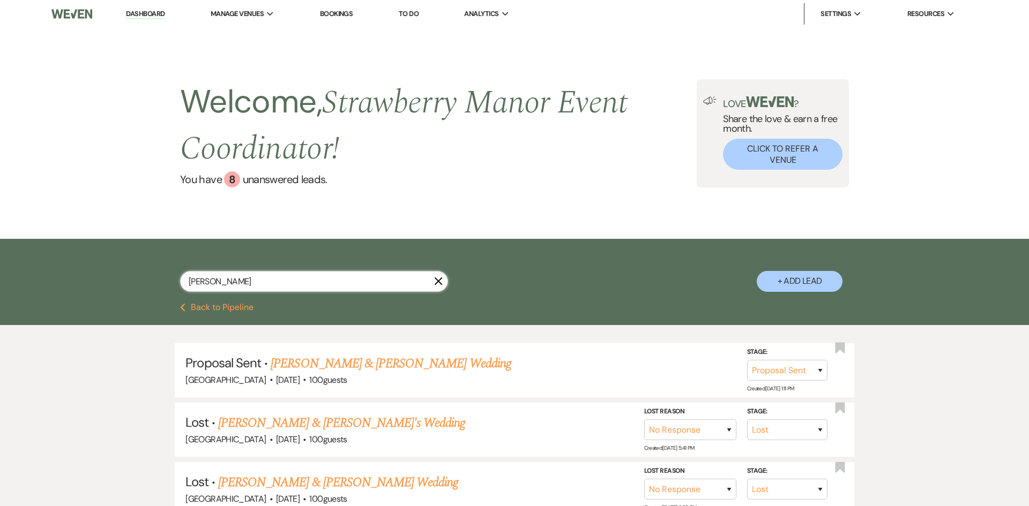
type input "da"
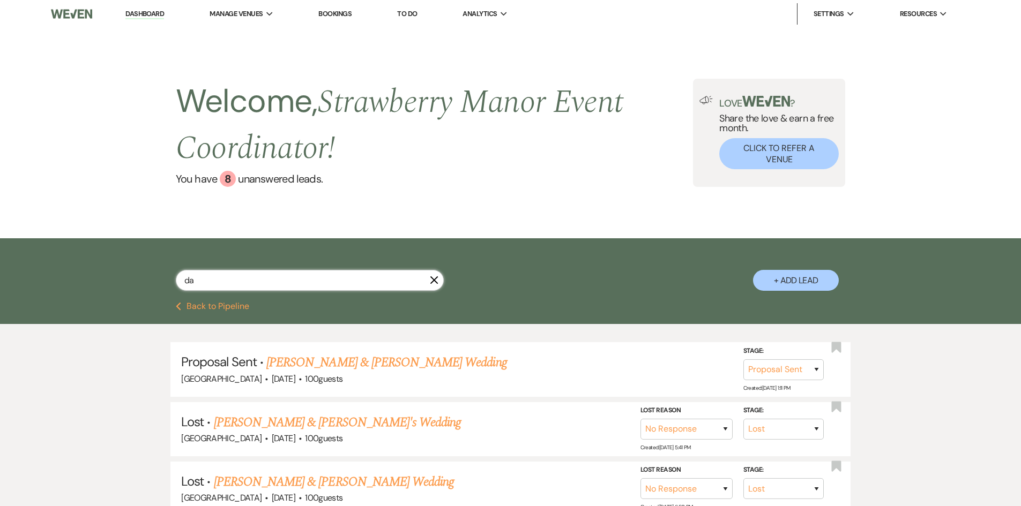
select select "8"
select select "4"
select select "8"
select select "4"
select select "8"
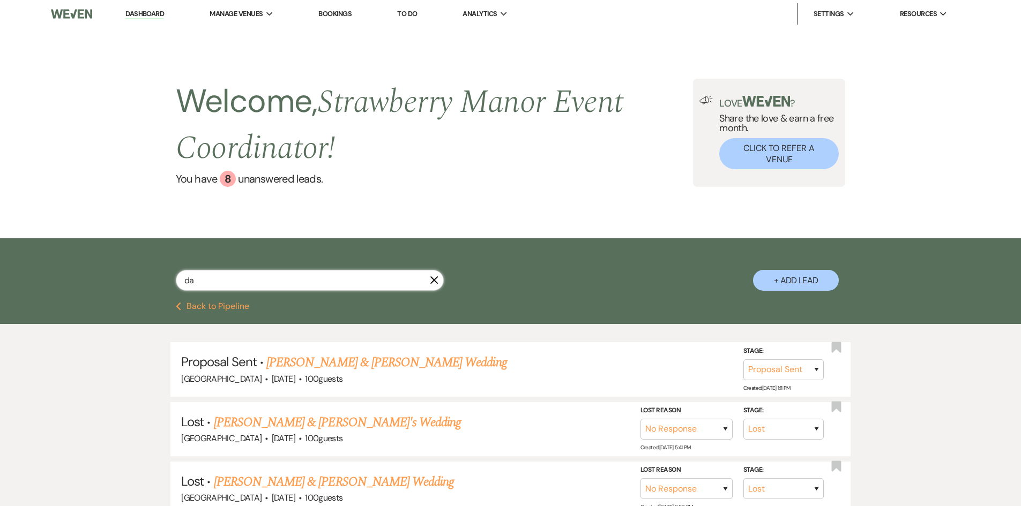
select select "6"
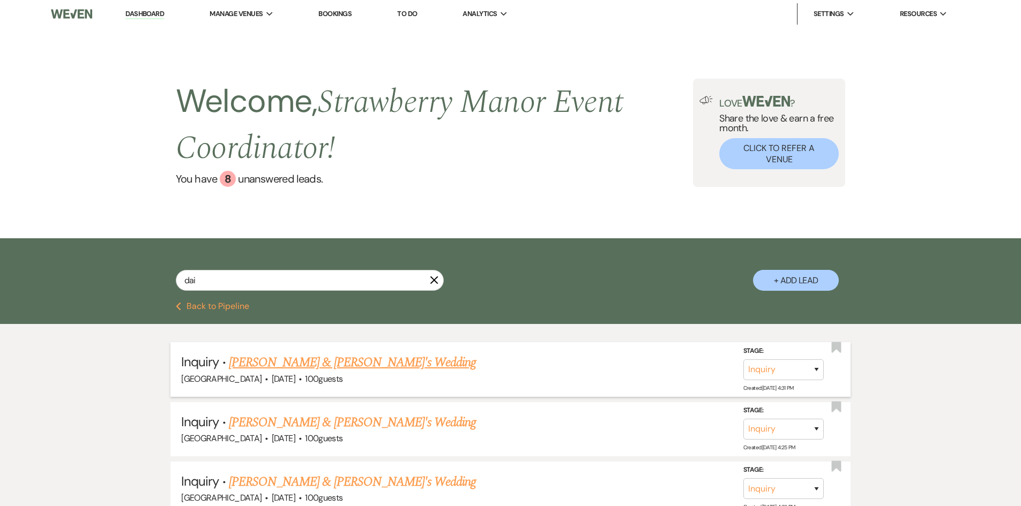
click at [317, 364] on link "[PERSON_NAME] & [PERSON_NAME]'s Wedding" at bounding box center [352, 362] width 247 height 19
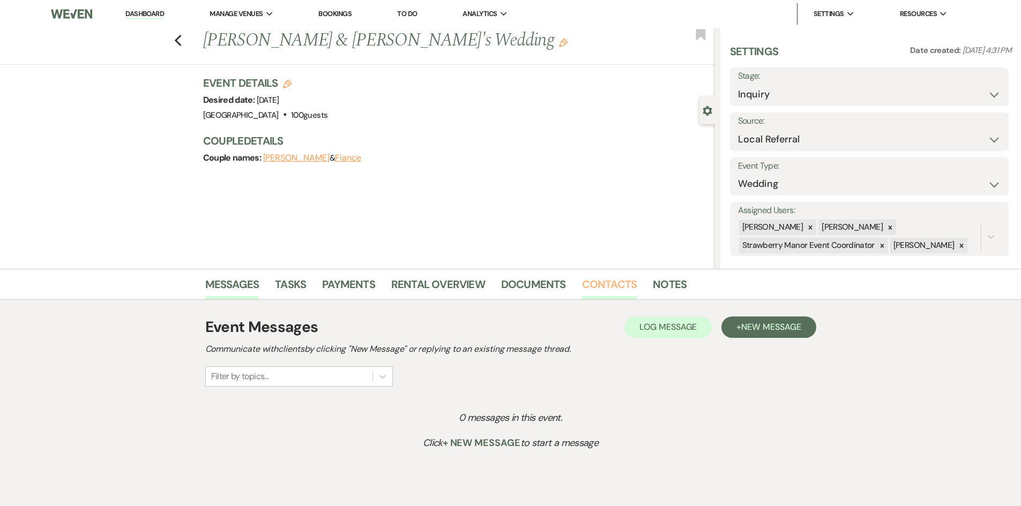
click at [597, 287] on link "Contacts" at bounding box center [609, 288] width 55 height 24
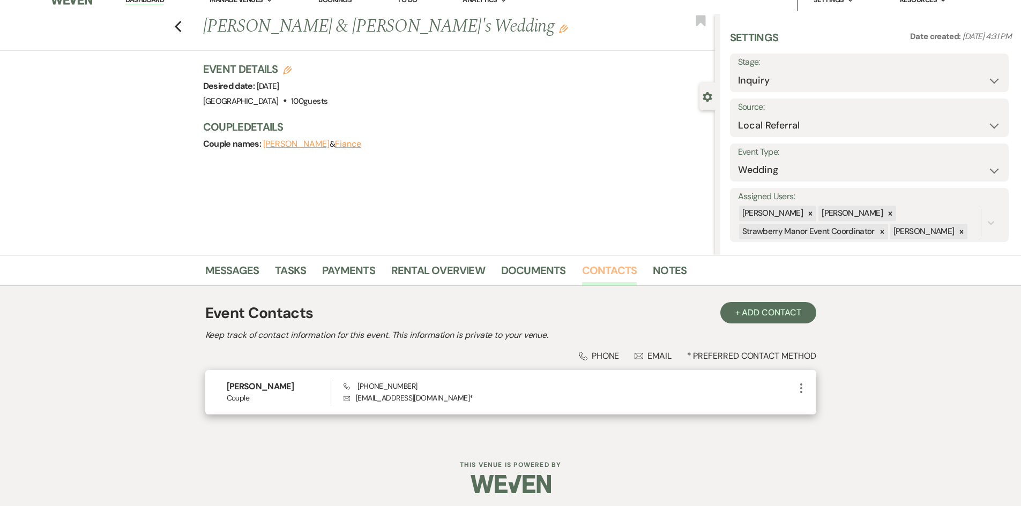
scroll to position [17, 0]
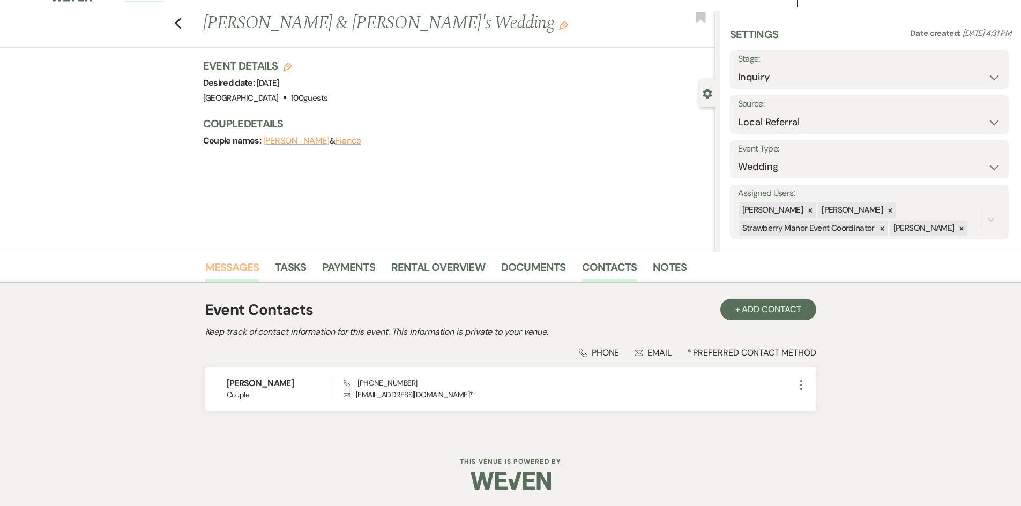
click at [223, 265] on link "Messages" at bounding box center [232, 271] width 54 height 24
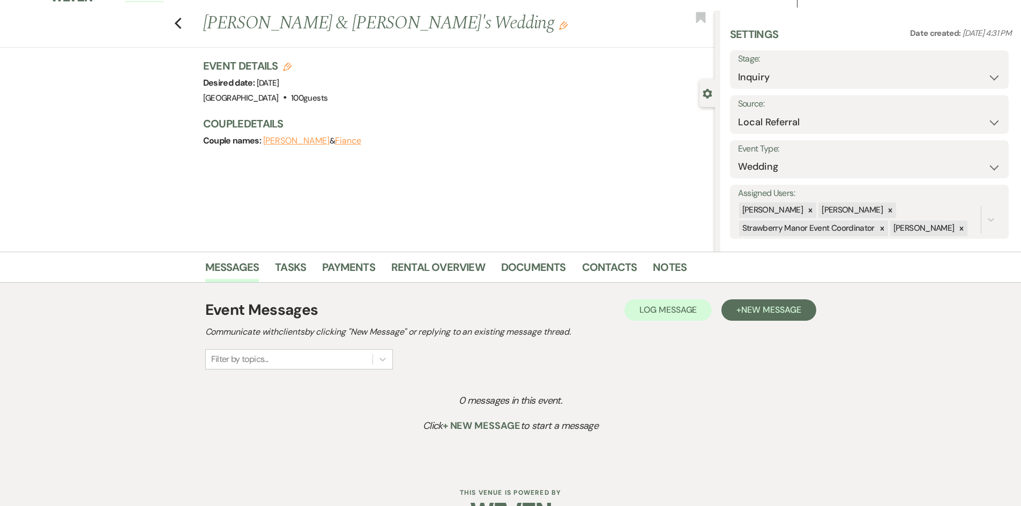
drag, startPoint x: 811, startPoint y: 295, endPoint x: 803, endPoint y: 299, distance: 8.9
click at [809, 295] on div "Event Messages Log Log Message + New Message Communicate with clients by clicki…" at bounding box center [510, 376] width 611 height 164
drag, startPoint x: 784, startPoint y: 313, endPoint x: 710, endPoint y: 335, distance: 77.0
click at [782, 312] on span "New Message" at bounding box center [770, 309] width 59 height 11
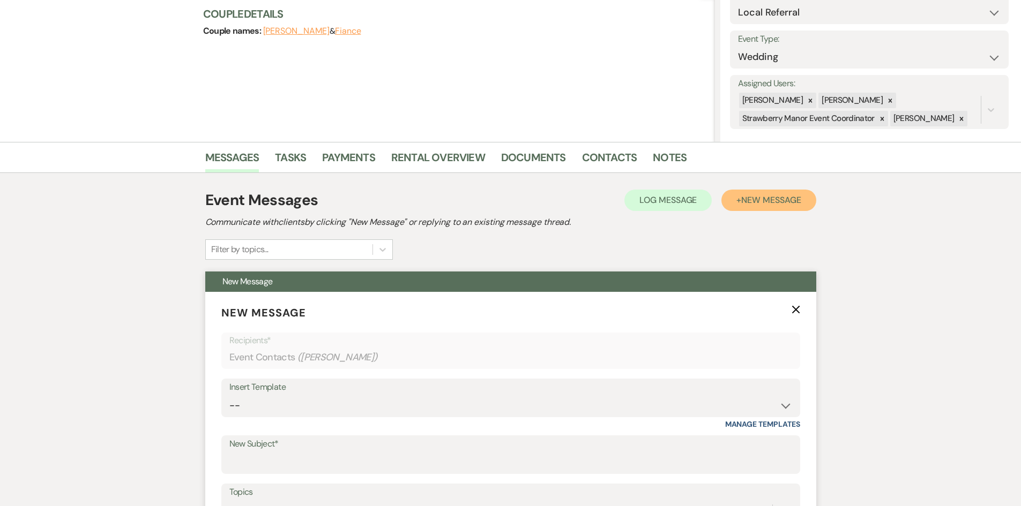
scroll to position [231, 0]
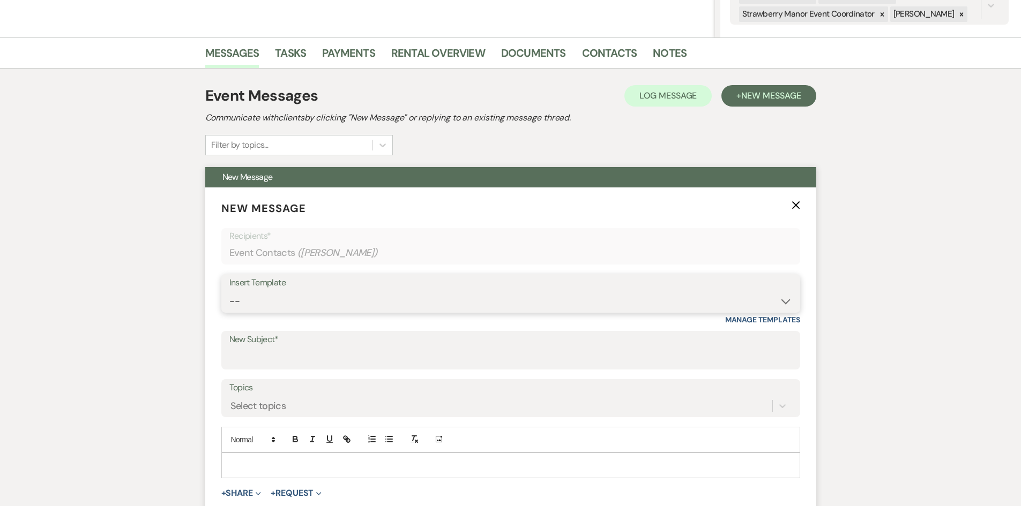
click at [262, 307] on select "-- Weven Planning Portal Introduction (Booked Events) Private Party Inquiry Res…" at bounding box center [510, 301] width 562 height 21
click at [229, 291] on select "-- Weven Planning Portal Introduction (Booked Events) Private Party Inquiry Res…" at bounding box center [510, 301] width 562 height 21
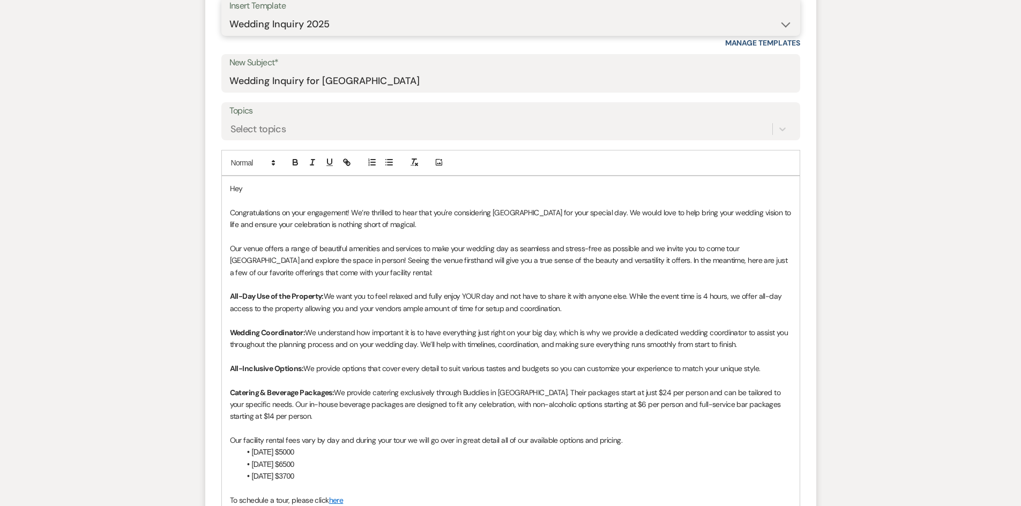
scroll to position [392, 0]
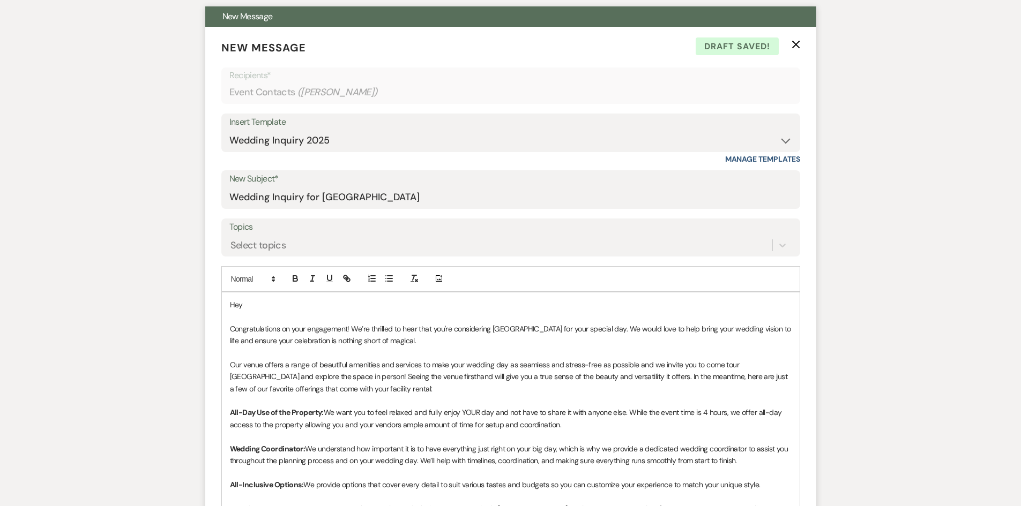
click at [275, 305] on p "Hey" at bounding box center [510, 305] width 561 height 12
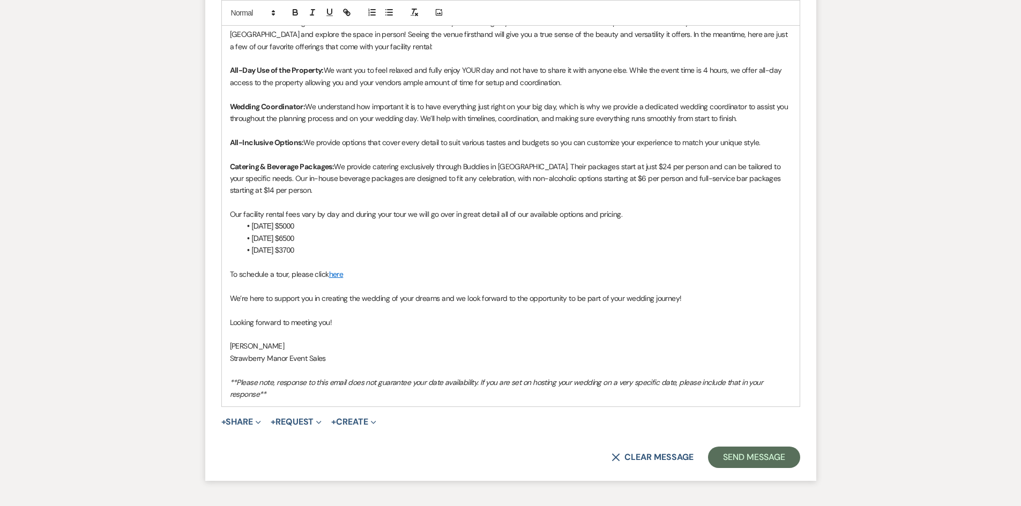
scroll to position [874, 0]
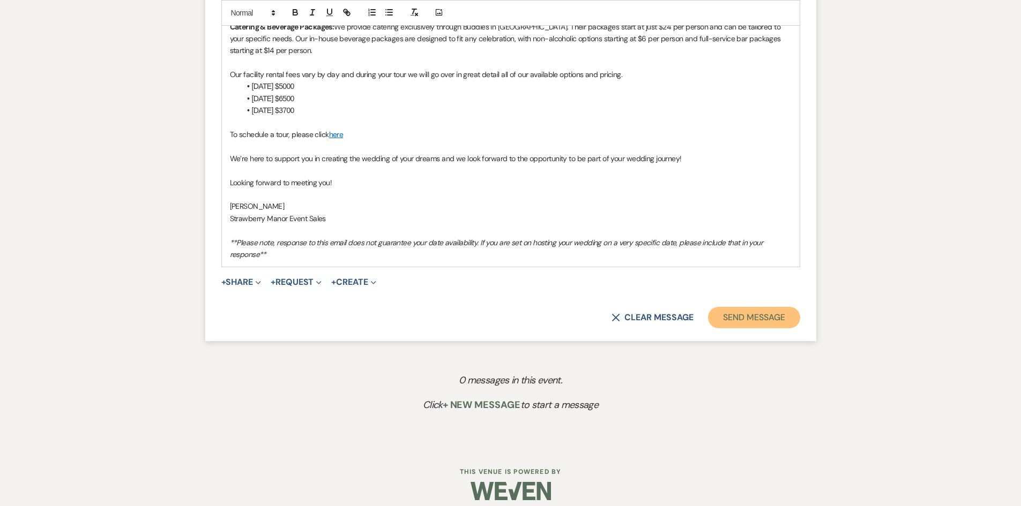
click at [760, 316] on button "Send Message" at bounding box center [754, 317] width 92 height 21
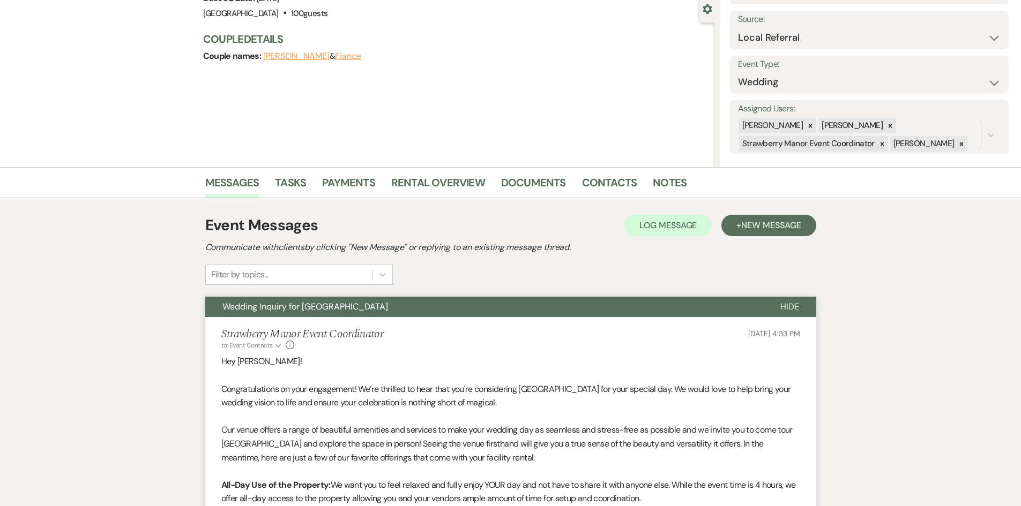
scroll to position [0, 0]
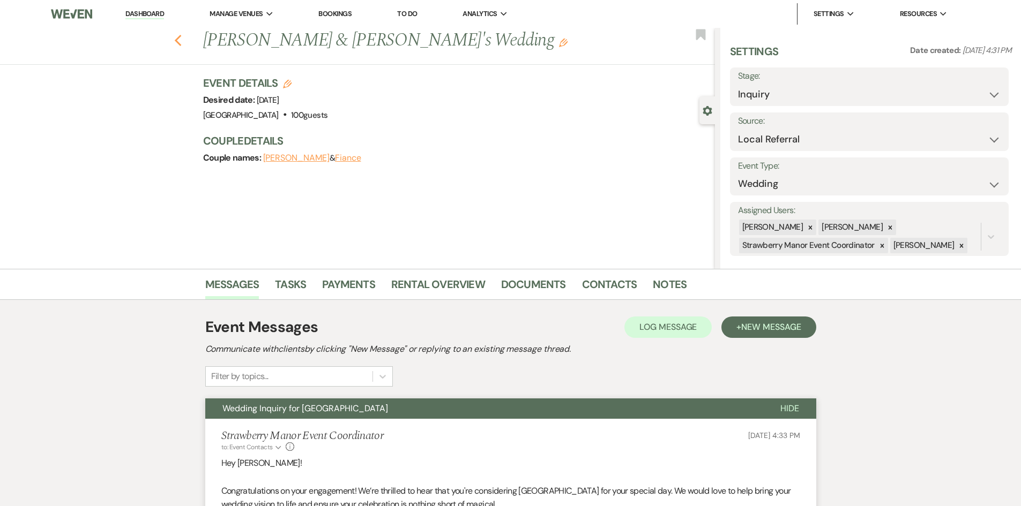
click at [181, 37] on icon "Previous" at bounding box center [178, 40] width 8 height 13
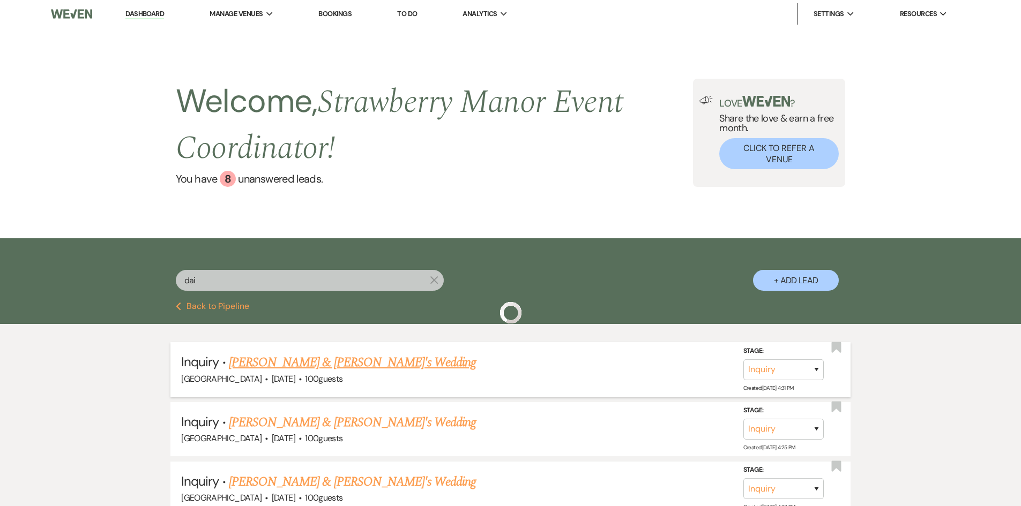
scroll to position [107, 0]
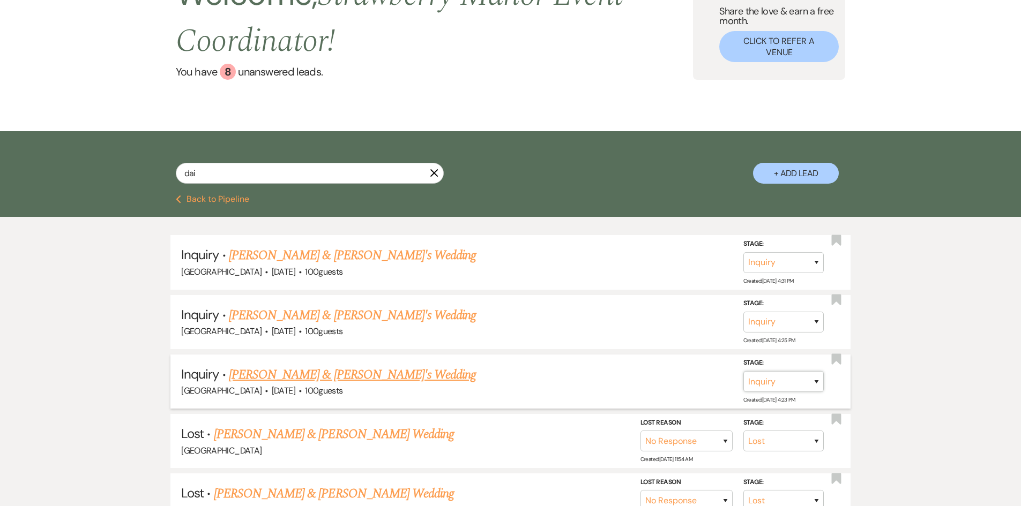
click at [816, 380] on select "Inquiry Follow Up Tour Requested Tour Confirmed Toured Proposal Sent Booked Lost" at bounding box center [783, 381] width 80 height 21
click at [743, 371] on select "Inquiry Follow Up Tour Requested Tour Confirmed Toured Proposal Sent Booked Lost" at bounding box center [783, 381] width 80 height 21
drag, startPoint x: 665, startPoint y: 382, endPoint x: 658, endPoint y: 379, distance: 7.5
click at [665, 382] on select "Booked Elsewhere Budget Date Unavailable No Response Not a Good Match Capacity …" at bounding box center [633, 381] width 92 height 21
click at [587, 371] on select "Booked Elsewhere Budget Date Unavailable No Response Not a Good Match Capacity …" at bounding box center [633, 381] width 92 height 21
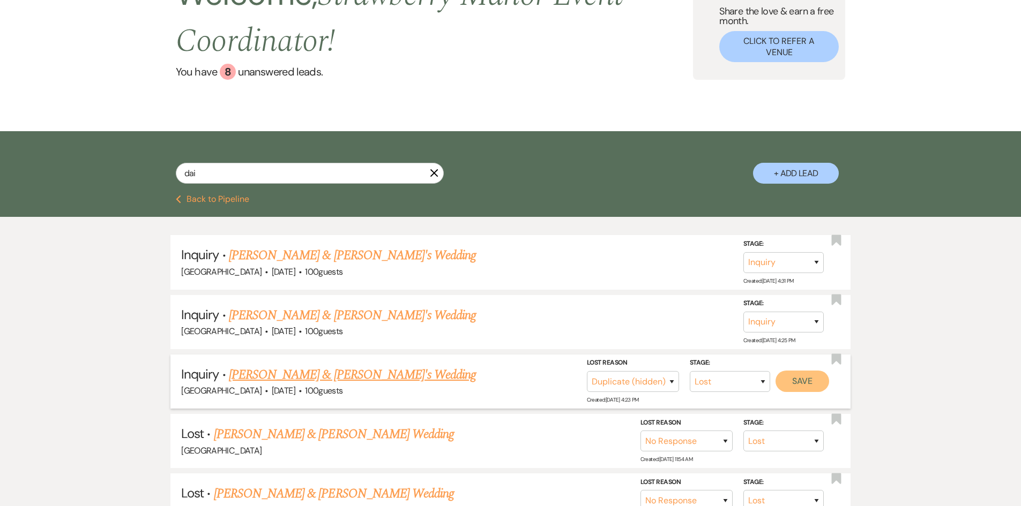
click at [808, 380] on button "Save" at bounding box center [802, 381] width 54 height 21
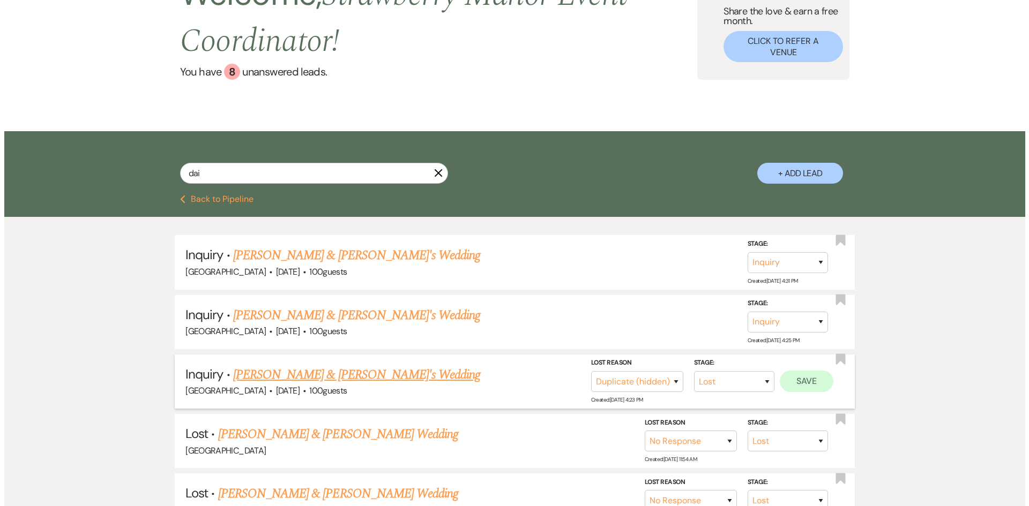
scroll to position [108, 0]
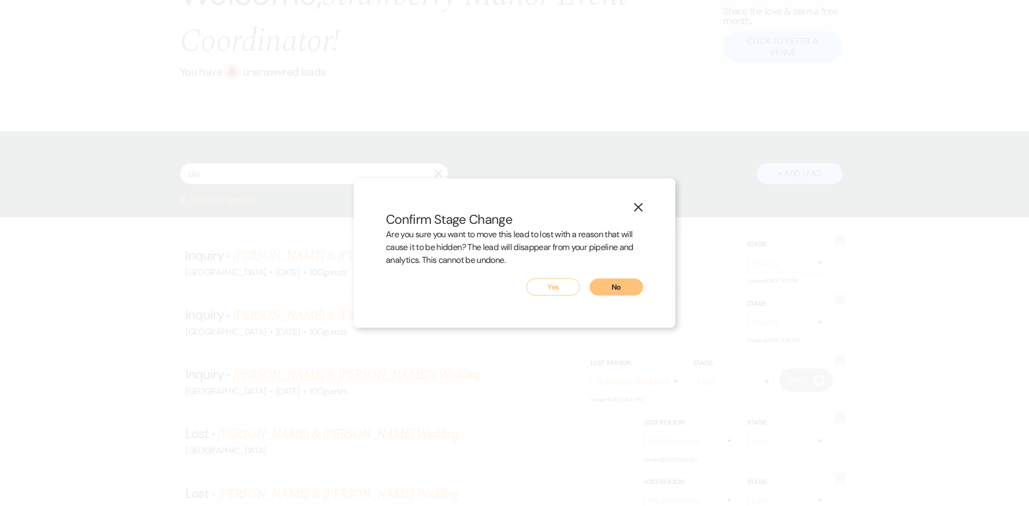
click at [567, 282] on button "Yes" at bounding box center [553, 287] width 54 height 17
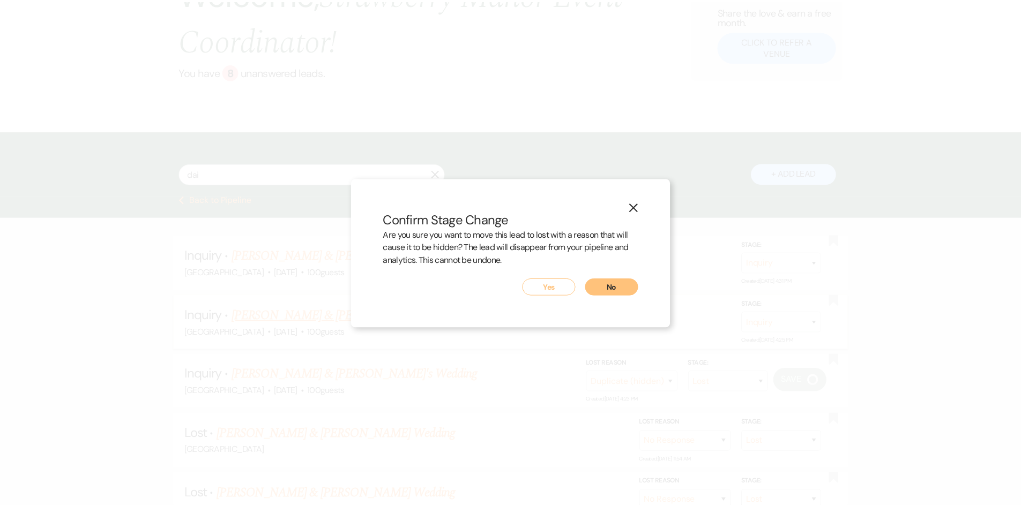
scroll to position [107, 0]
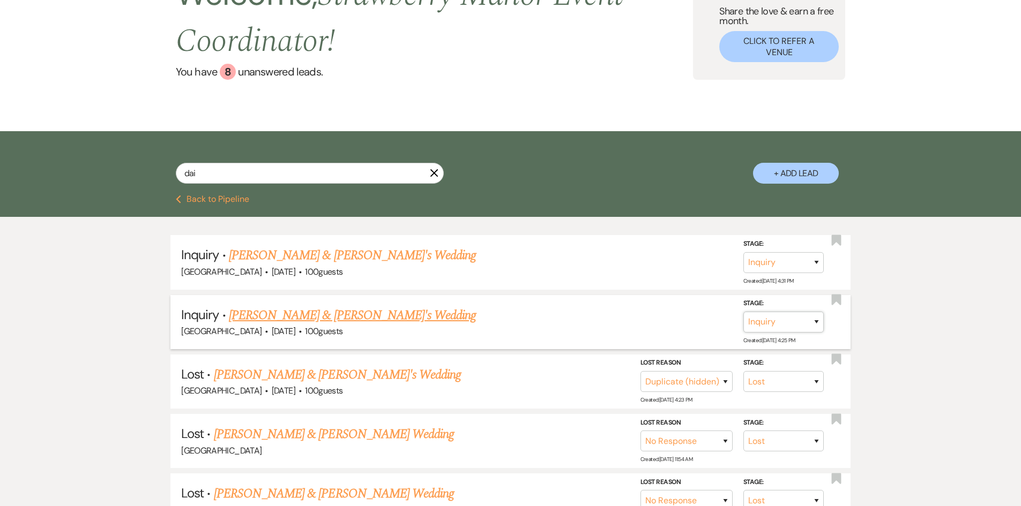
click at [814, 324] on select "Inquiry Follow Up Tour Requested Tour Confirmed Toured Proposal Sent Booked Lost" at bounding box center [783, 322] width 80 height 21
click at [743, 312] on select "Inquiry Follow Up Tour Requested Tour Confirmed Toured Proposal Sent Booked Lost" at bounding box center [783, 322] width 80 height 21
click at [666, 321] on select "Booked Elsewhere Budget Date Unavailable No Response Not a Good Match Capacity …" at bounding box center [633, 322] width 92 height 21
click at [587, 312] on select "Booked Elsewhere Budget Date Unavailable No Response Not a Good Match Capacity …" at bounding box center [633, 322] width 92 height 21
click at [796, 323] on button "Save" at bounding box center [802, 321] width 54 height 21
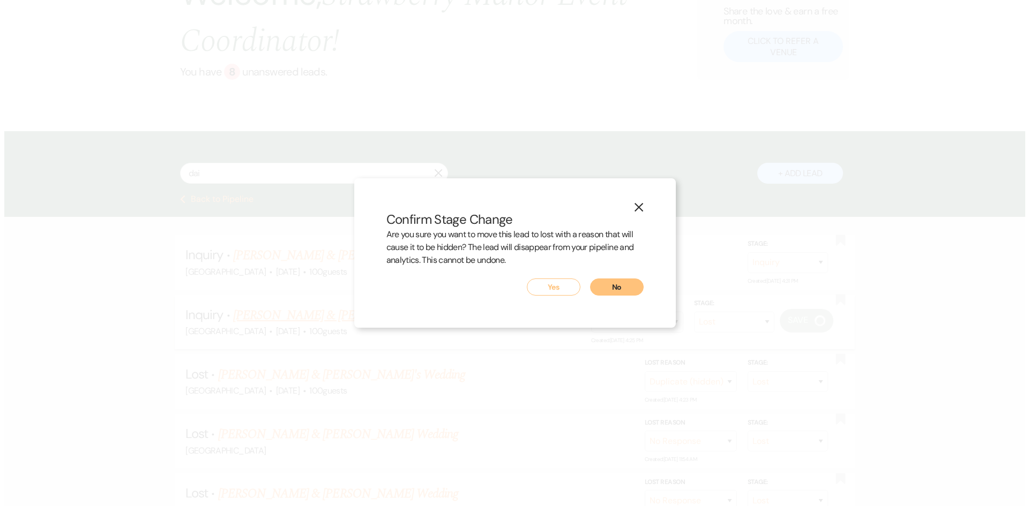
scroll to position [108, 0]
click at [548, 287] on button "Yes" at bounding box center [553, 287] width 54 height 17
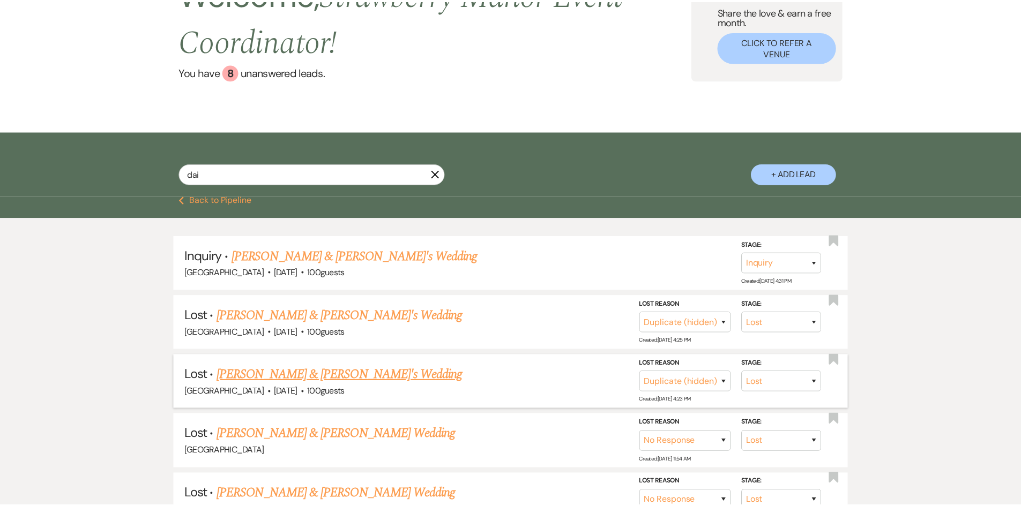
scroll to position [107, 0]
